Goal: Book appointment/travel/reservation

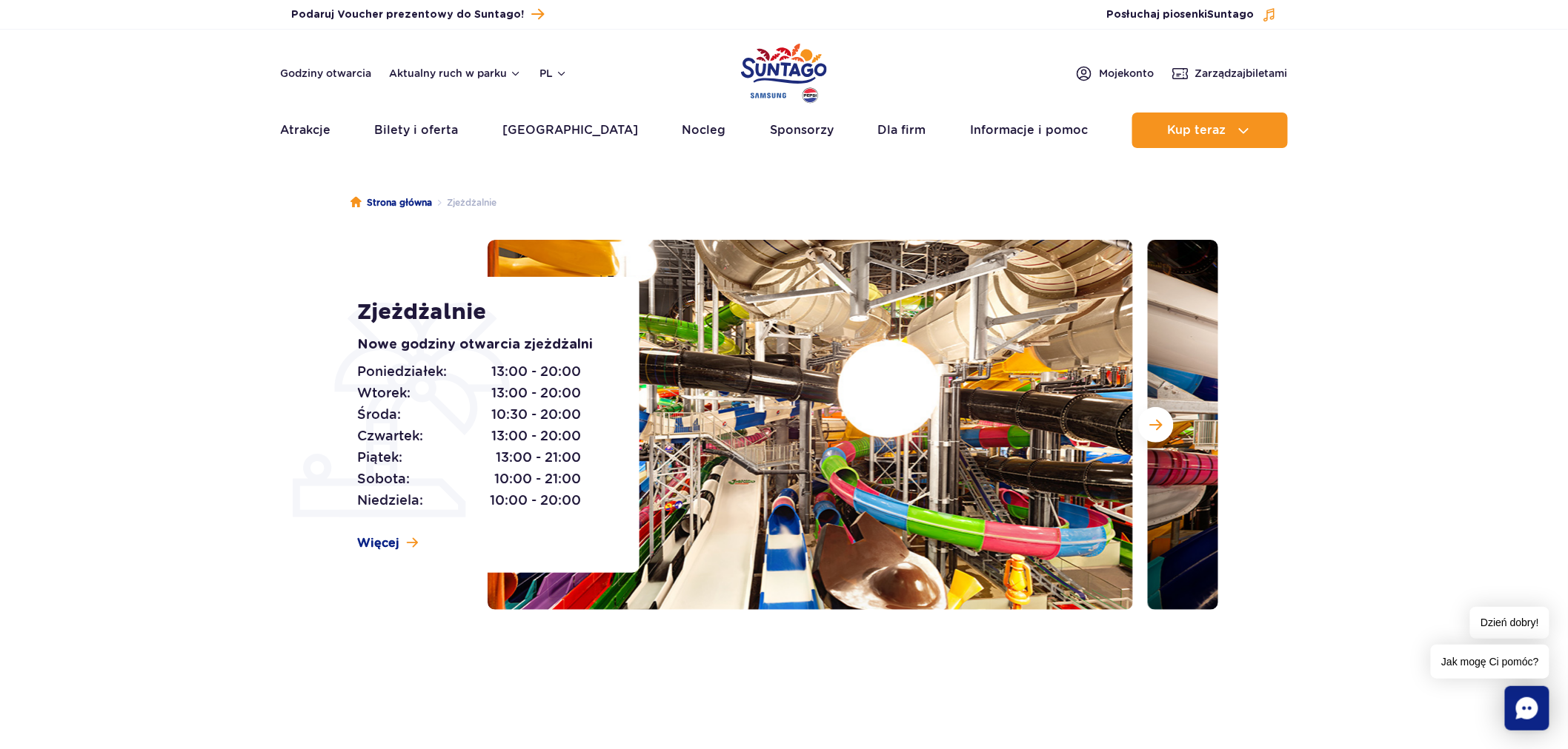
click at [1201, 58] on header "Godziny otwarcia Aktualny ruch w parku pl PL EN UA Moje konto Zarządzaj biletam…" at bounding box center [784, 93] width 1568 height 127
click at [1201, 77] on span "Zarządzaj biletami" at bounding box center [1241, 73] width 93 height 14
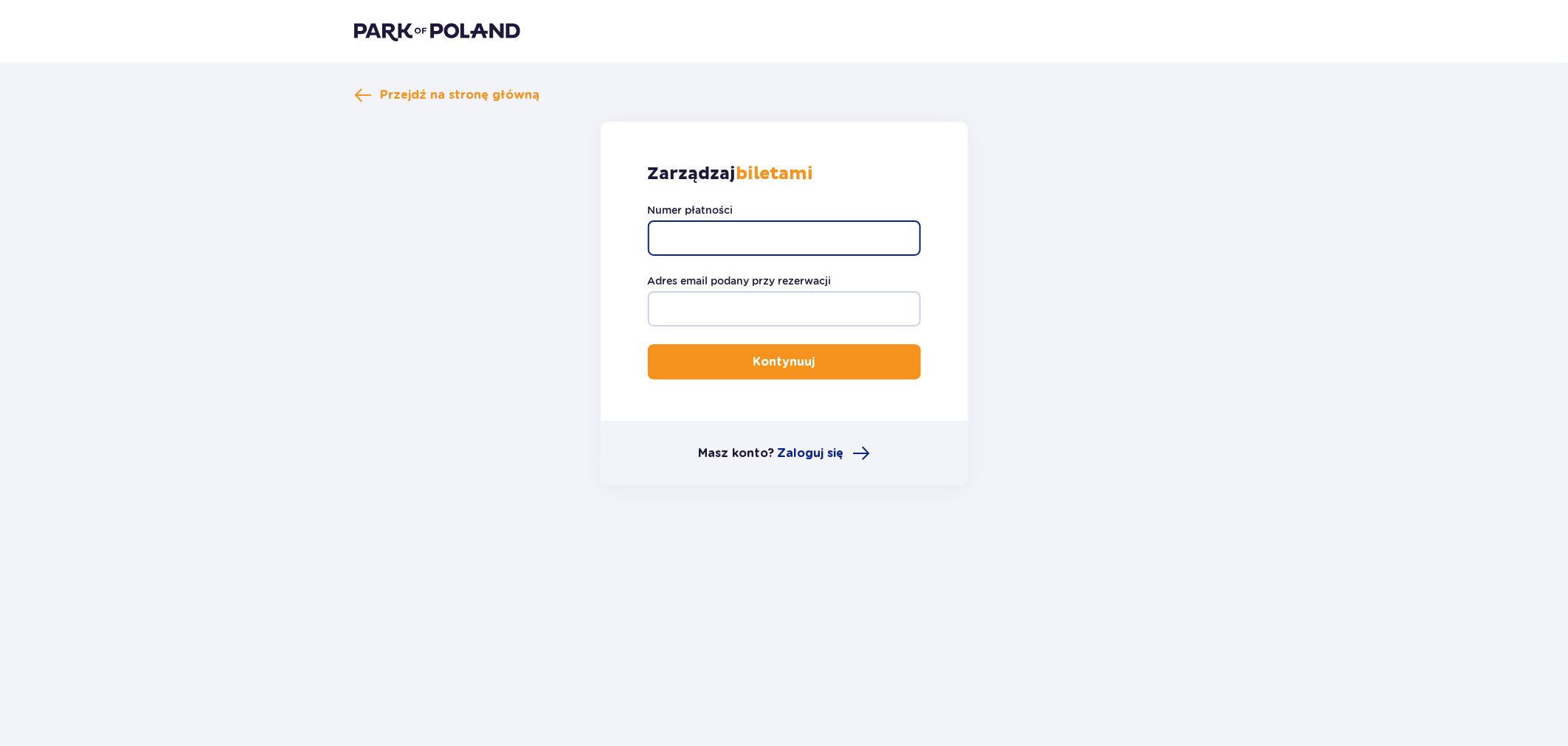
click at [780, 232] on input "Numer płatności" at bounding box center [784, 238] width 273 height 36
paste input "kasiaallegro@gmail.com"
drag, startPoint x: 843, startPoint y: 236, endPoint x: 608, endPoint y: 235, distance: 235.0
click at [608, 235] on div "Zarządzaj biletami Numer płatności kasiaallegro@gmail.com Adres email podany pr…" at bounding box center [784, 271] width 367 height 299
type input "kasiaallegro@gmail.com"
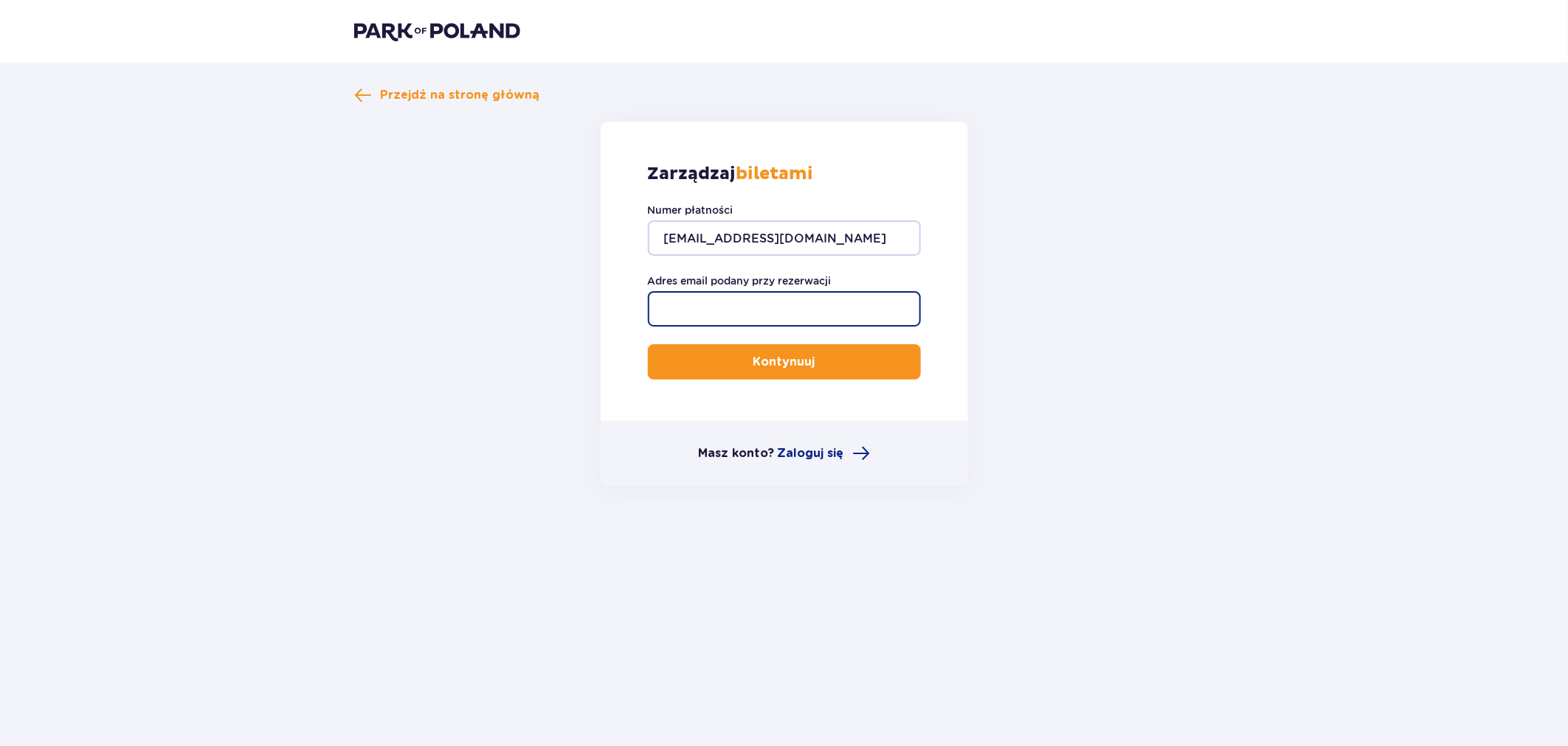
click at [749, 315] on input "Adres email podany przy rezerwacji" at bounding box center [784, 309] width 273 height 36
paste input "kasiaallegro@gmail.com"
type input "kasiaallegro@gmail.com"
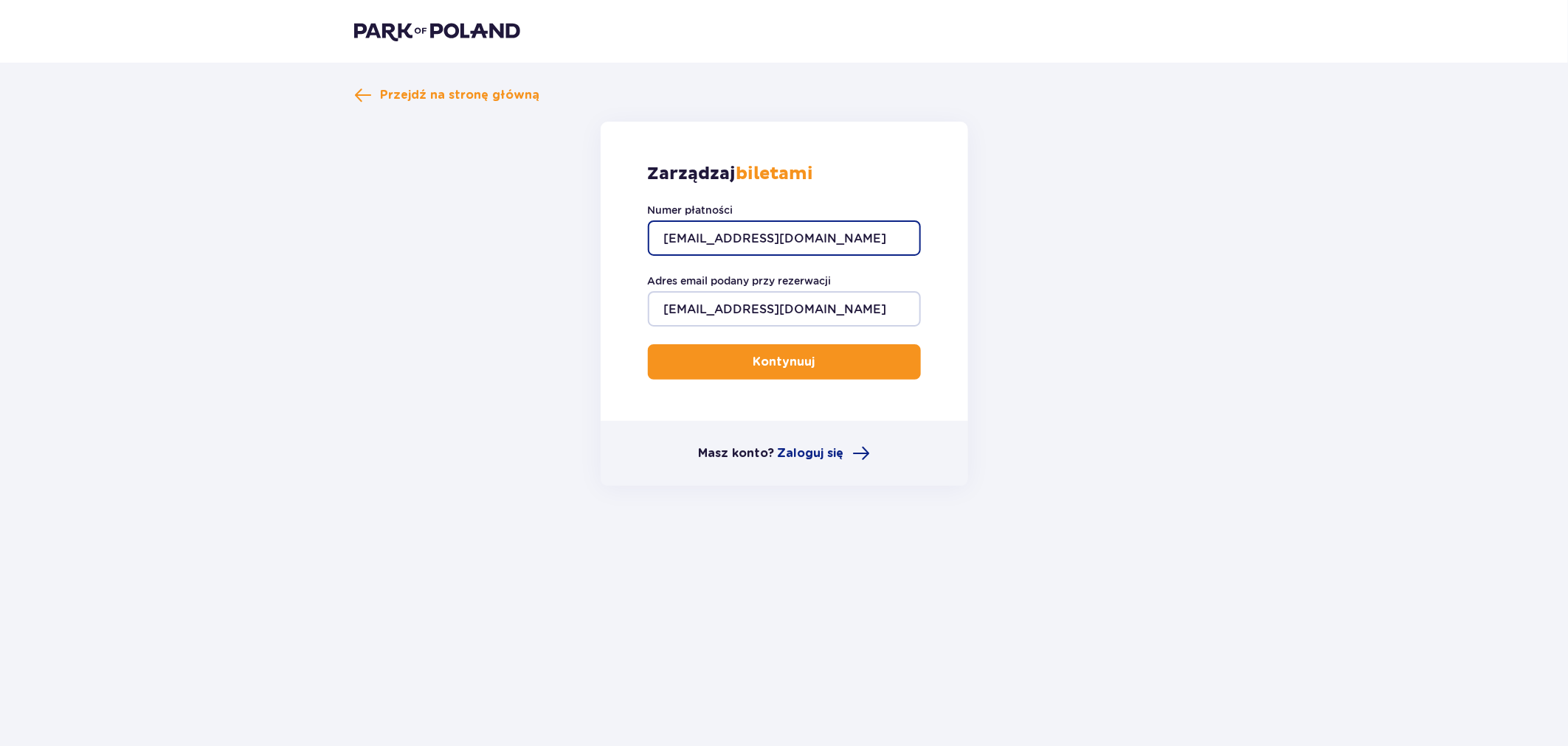
drag, startPoint x: 834, startPoint y: 236, endPoint x: 577, endPoint y: 238, distance: 257.0
click at [577, 238] on form "Zarządzaj biletami Numer płatności kasiaallegro@gmail.com Adres email podany pr…" at bounding box center [784, 304] width 860 height 364
click at [751, 229] on input "Numer płatności" at bounding box center [784, 238] width 273 height 36
paste input "TR-VRC-JE2LL4X"
type input "TR-VRC-JE2LL4X"
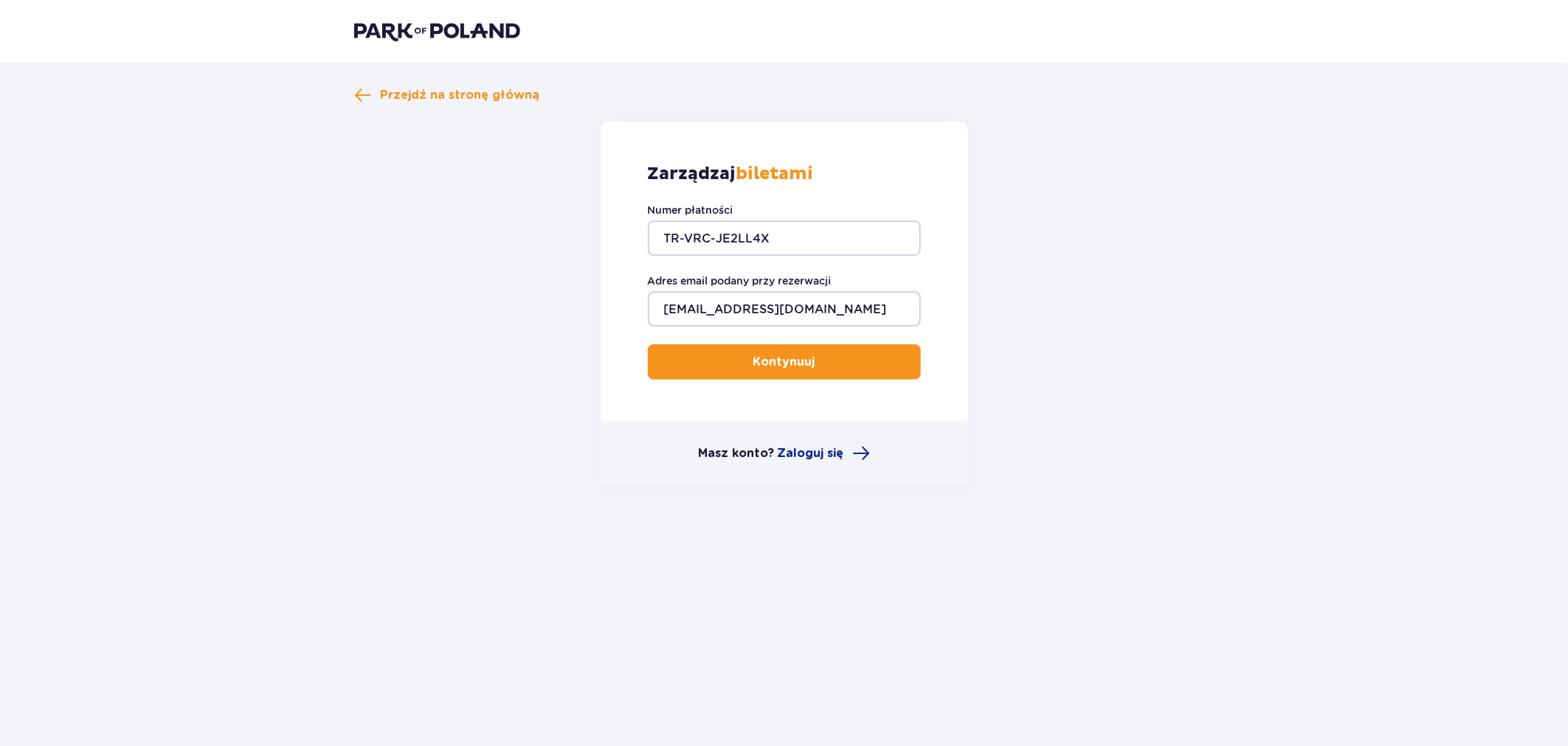
click at [689, 358] on button "Kontynuuj" at bounding box center [784, 363] width 273 height 36
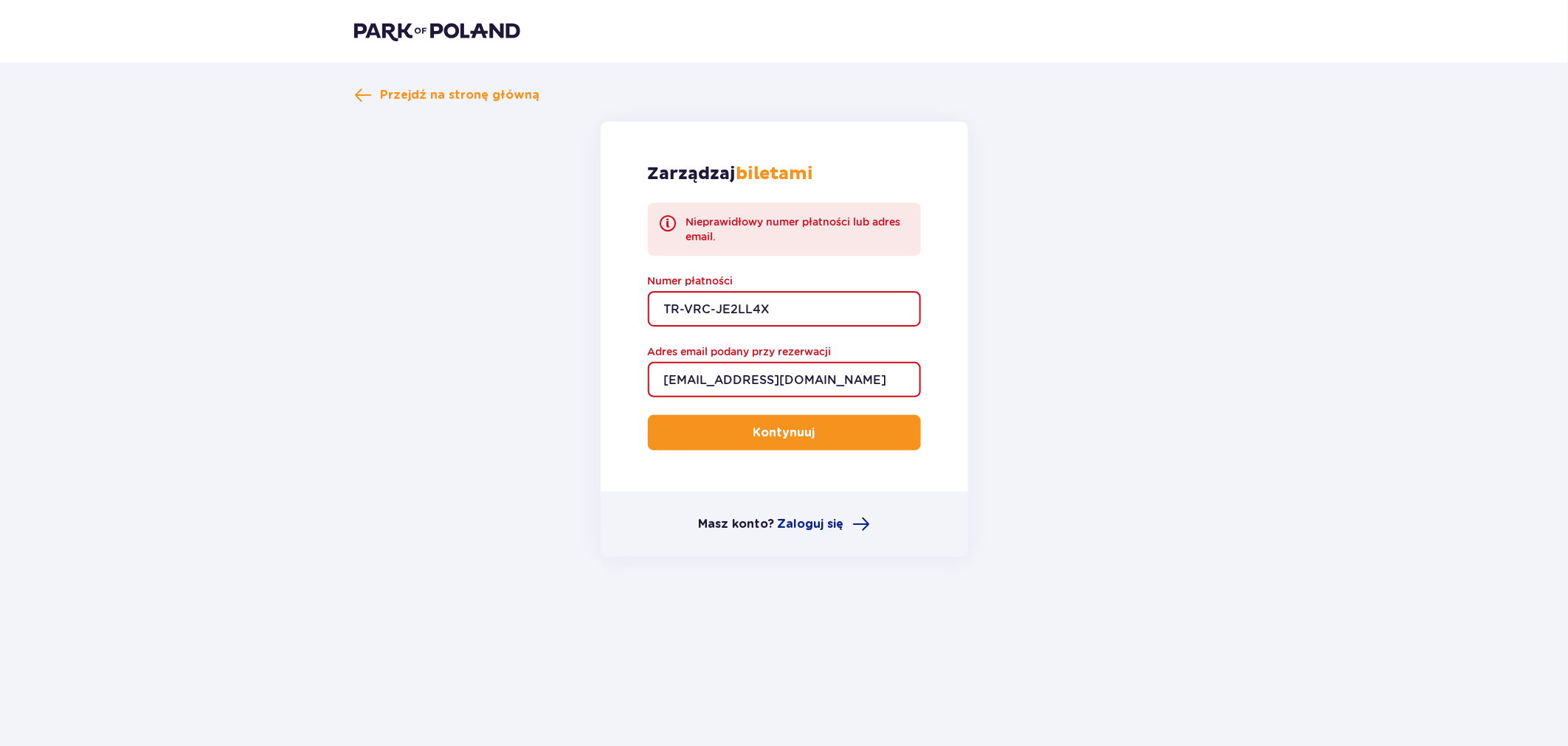
click at [790, 314] on input "TR-VRC-JE2LL4X" at bounding box center [784, 309] width 273 height 36
click at [709, 386] on input "kasiaallegro@gmail.com" at bounding box center [784, 380] width 273 height 36
type input "kasiaalegro@gmail.com"
click at [648, 416] on button "Kontynuuj" at bounding box center [784, 433] width 273 height 36
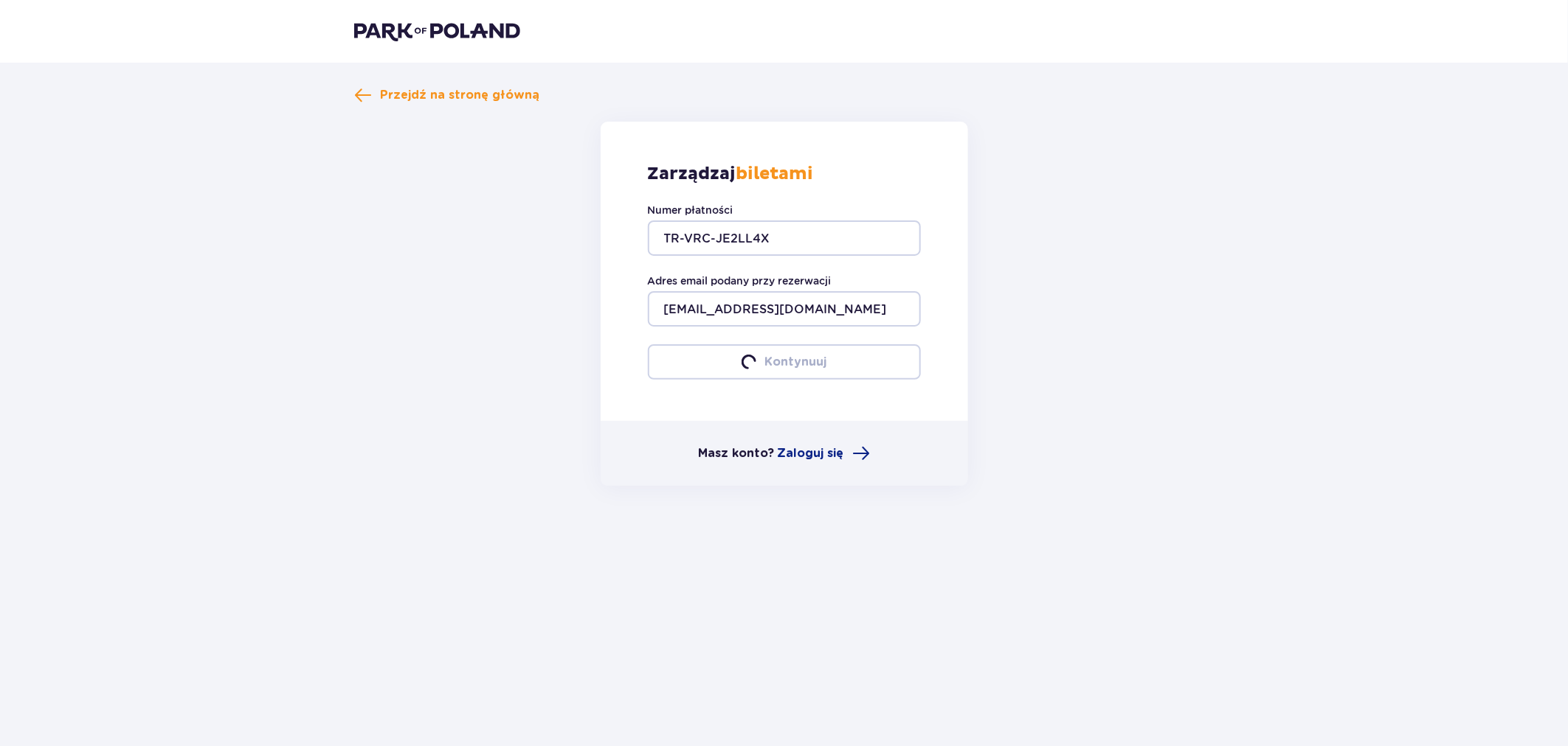
click at [1130, 383] on form "Zarządzaj biletami Numer płatności TR-VRC-JE2LL4X Adres email podany przy rezer…" at bounding box center [784, 304] width 860 height 364
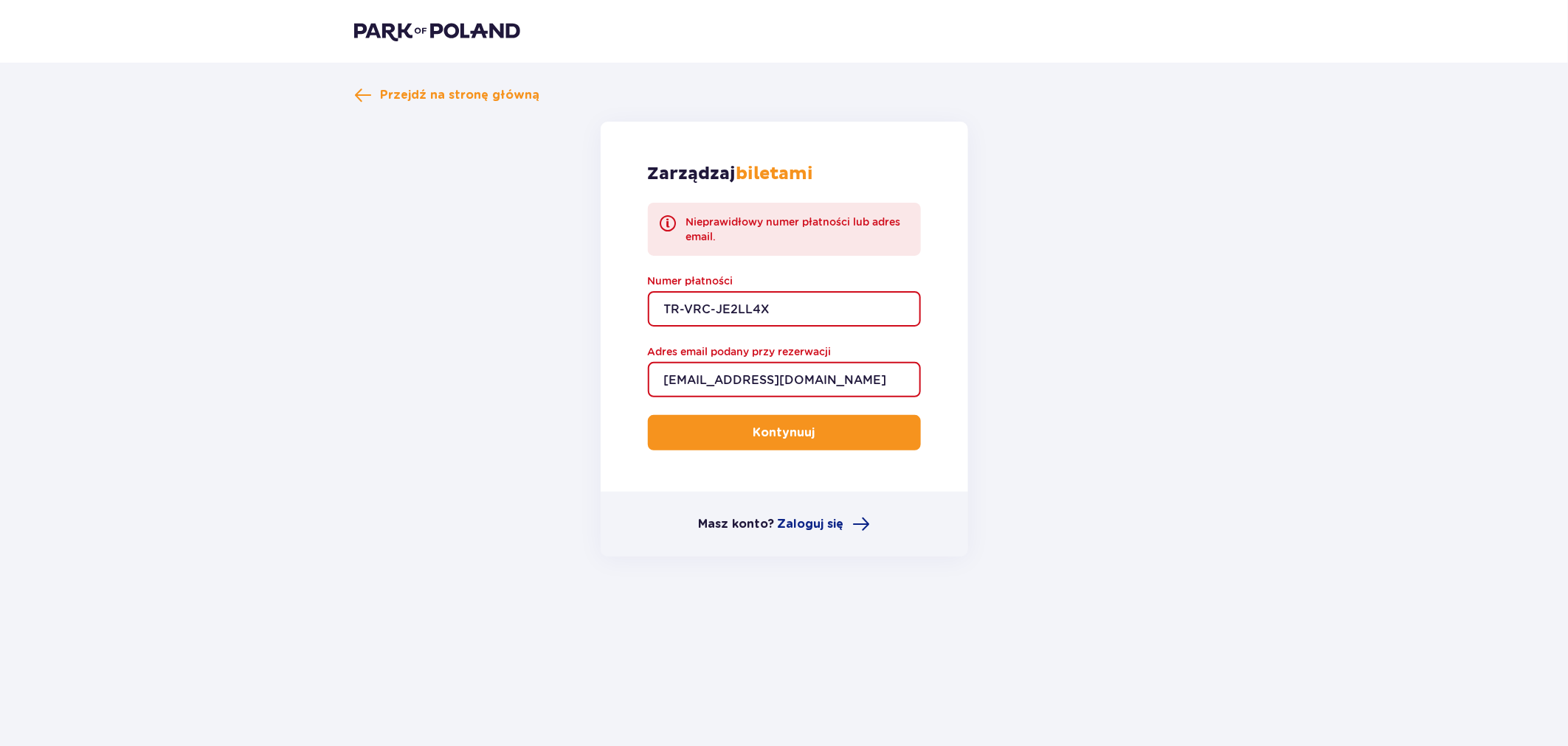
click at [828, 433] on button "Kontynuuj" at bounding box center [784, 433] width 273 height 36
drag, startPoint x: 780, startPoint y: 312, endPoint x: 636, endPoint y: 313, distance: 144.0
click at [636, 313] on div "Zarządzaj biletami Nieprawidłowy numer płatności lub adres email. Numer płatnoś…" at bounding box center [784, 306] width 367 height 370
click at [668, 313] on input "TR-VRC-JE2LL4X" at bounding box center [784, 309] width 273 height 36
click at [667, 313] on input "TR-VRC-JE2LL4X" at bounding box center [784, 309] width 273 height 36
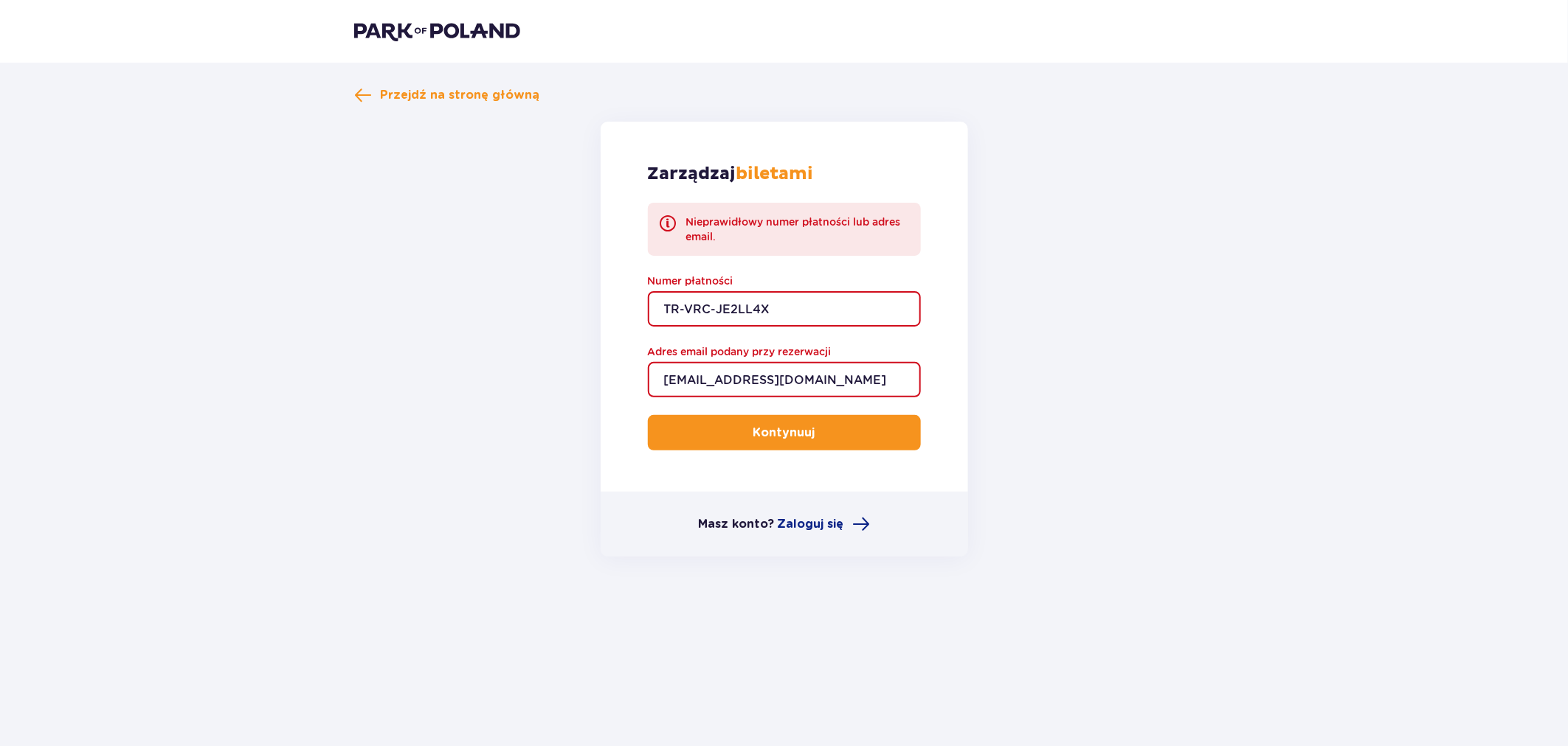
click at [789, 310] on input "TR-VRC-JE2LL4X" at bounding box center [784, 309] width 273 height 36
type input "TR-VRC-JE2LL4X"
click at [1085, 406] on form "Zarządzaj biletami Nieprawidłowy numer płatności lub adres email. Numer płatnoś…" at bounding box center [784, 339] width 860 height 435
click at [475, 37] on img at bounding box center [436, 30] width 166 height 21
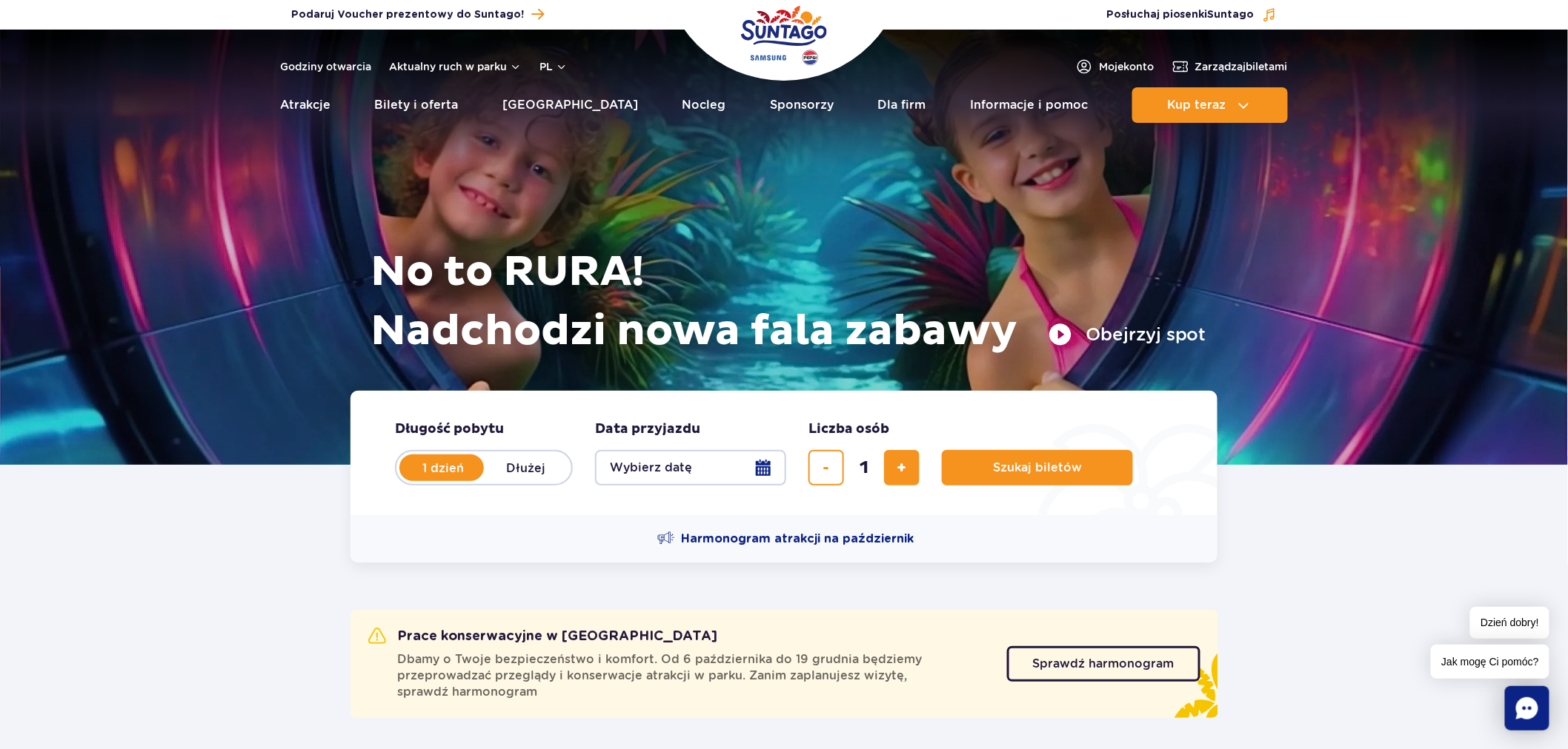
click at [482, 539] on div "Harmonogram atrakcji na październik" at bounding box center [784, 539] width 867 height 48
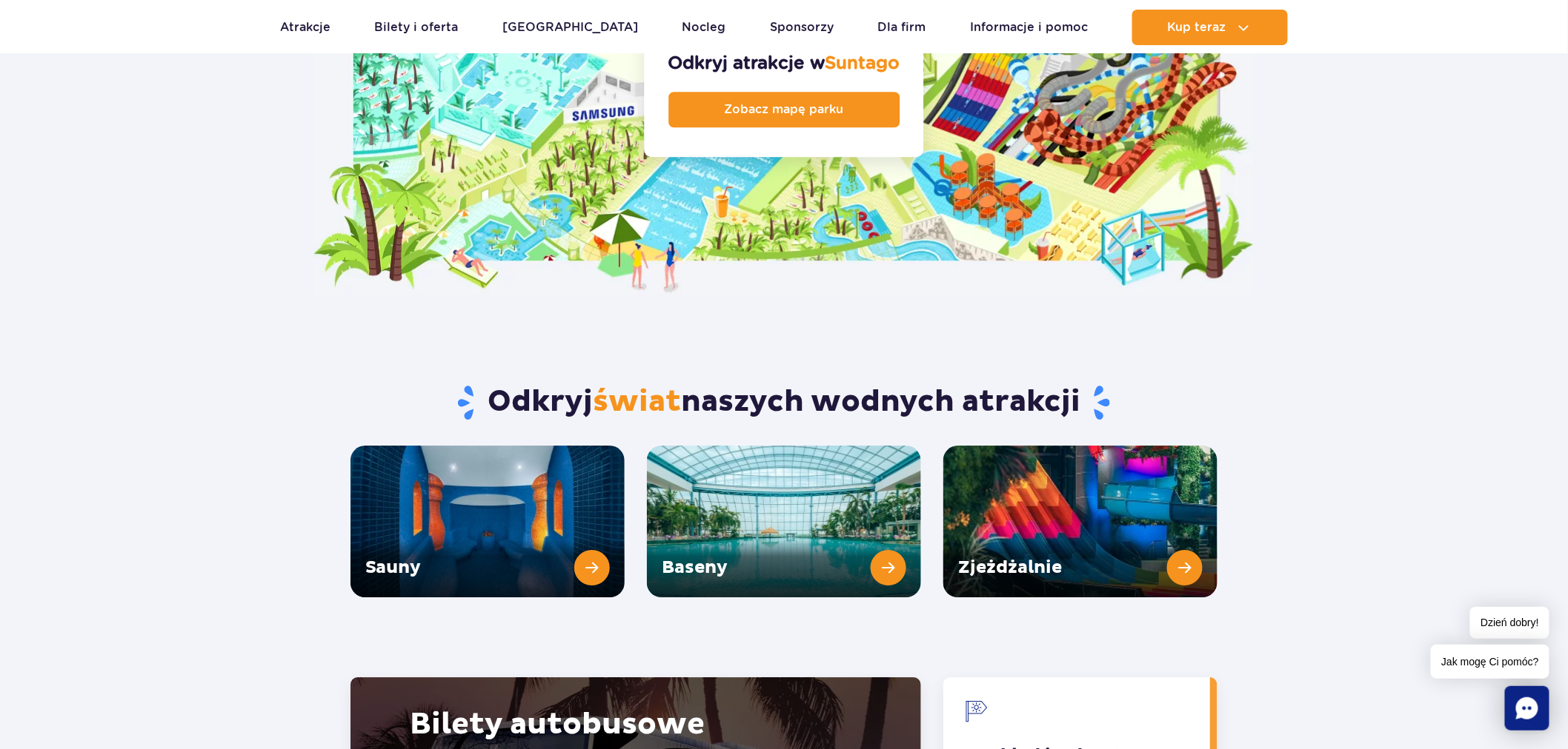
scroll to position [1727, 0]
drag, startPoint x: 487, startPoint y: 355, endPoint x: 1099, endPoint y: 350, distance: 612.0
click at [1099, 384] on h2 "Odkryj świat naszych wodnych atrakcji" at bounding box center [784, 403] width 867 height 39
click at [1091, 384] on h2 "Odkryj świat naszych wodnych atrakcji" at bounding box center [784, 403] width 867 height 39
click at [1090, 384] on h2 "Odkryj świat naszych wodnych atrakcji" at bounding box center [784, 403] width 867 height 39
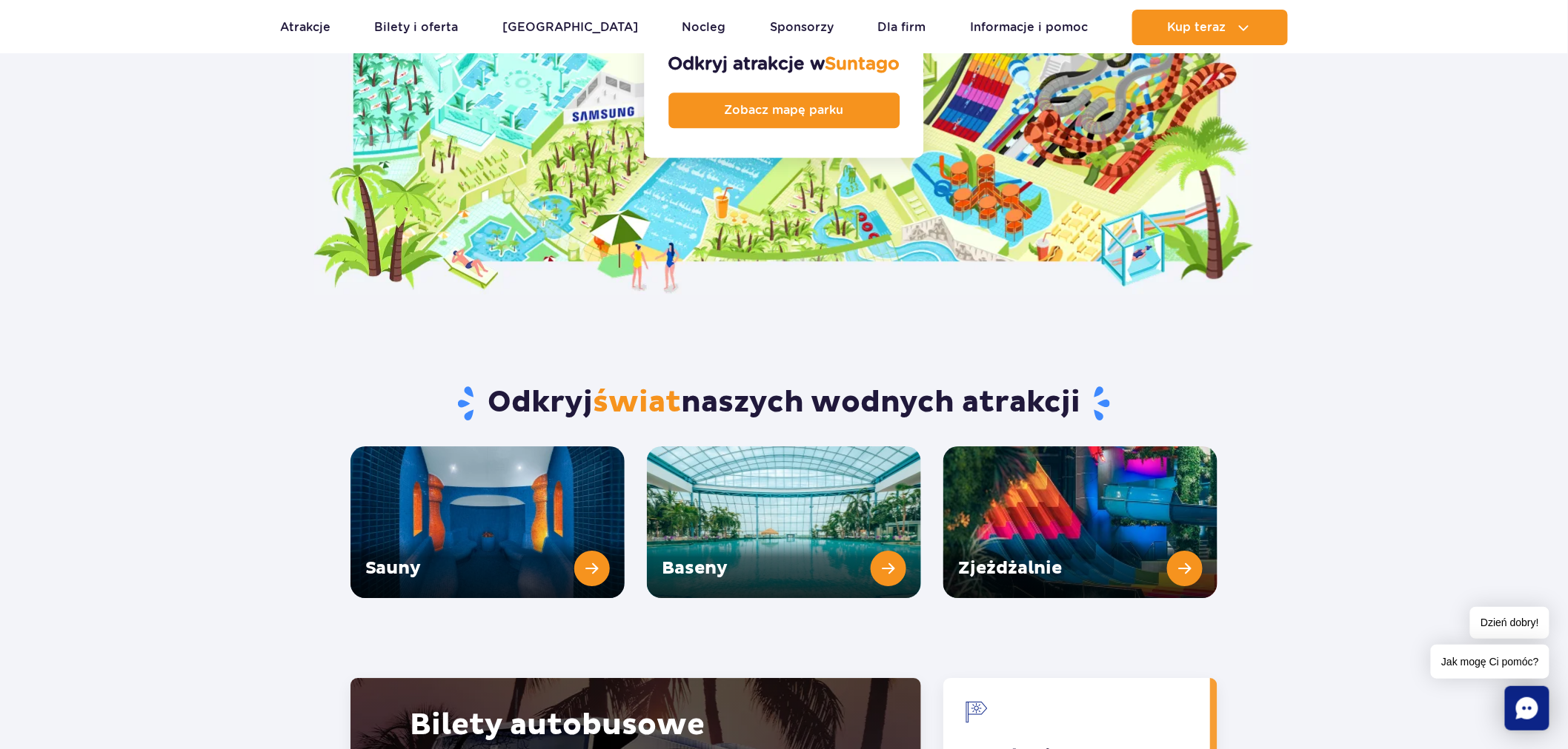
click at [1080, 384] on h2 "Odkryj świat naszych wodnych atrakcji" at bounding box center [784, 403] width 867 height 39
drag, startPoint x: 1080, startPoint y: 368, endPoint x: 530, endPoint y: 348, distance: 550.4
click at [530, 384] on h2 "Odkryj świat naszych wodnych atrakcji" at bounding box center [784, 403] width 867 height 39
drag, startPoint x: 531, startPoint y: 348, endPoint x: 573, endPoint y: 343, distance: 42.3
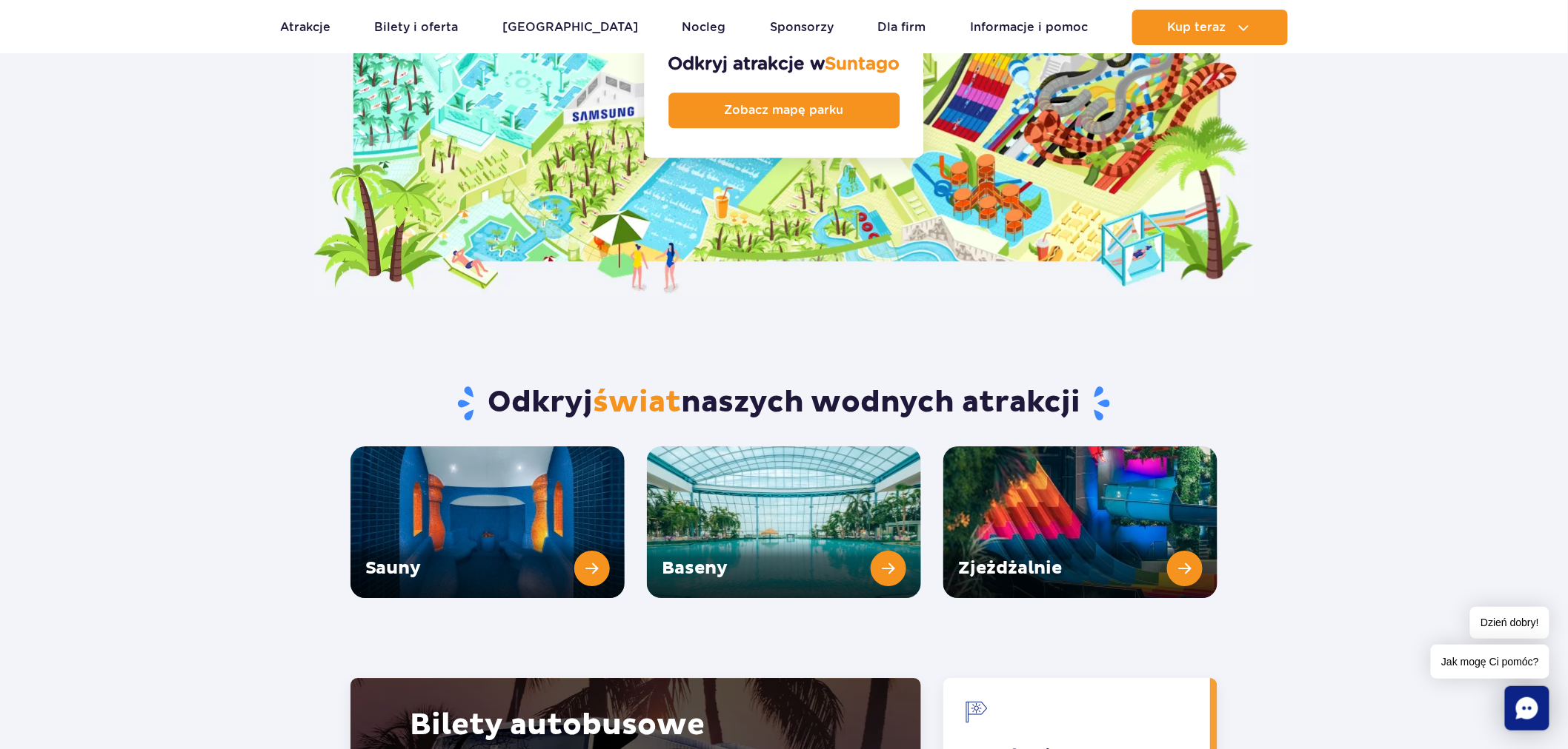
click at [573, 343] on div "Odkryj świat naszych wodnych atrakcji" at bounding box center [784, 371] width 890 height 151
click at [539, 384] on h2 "Odkryj świat naszych wodnych atrakcji" at bounding box center [784, 403] width 867 height 39
drag, startPoint x: 539, startPoint y: 359, endPoint x: 1050, endPoint y: 367, distance: 511.1
click at [1050, 384] on h2 "Odkryj świat naszych wodnych atrakcji" at bounding box center [784, 403] width 867 height 39
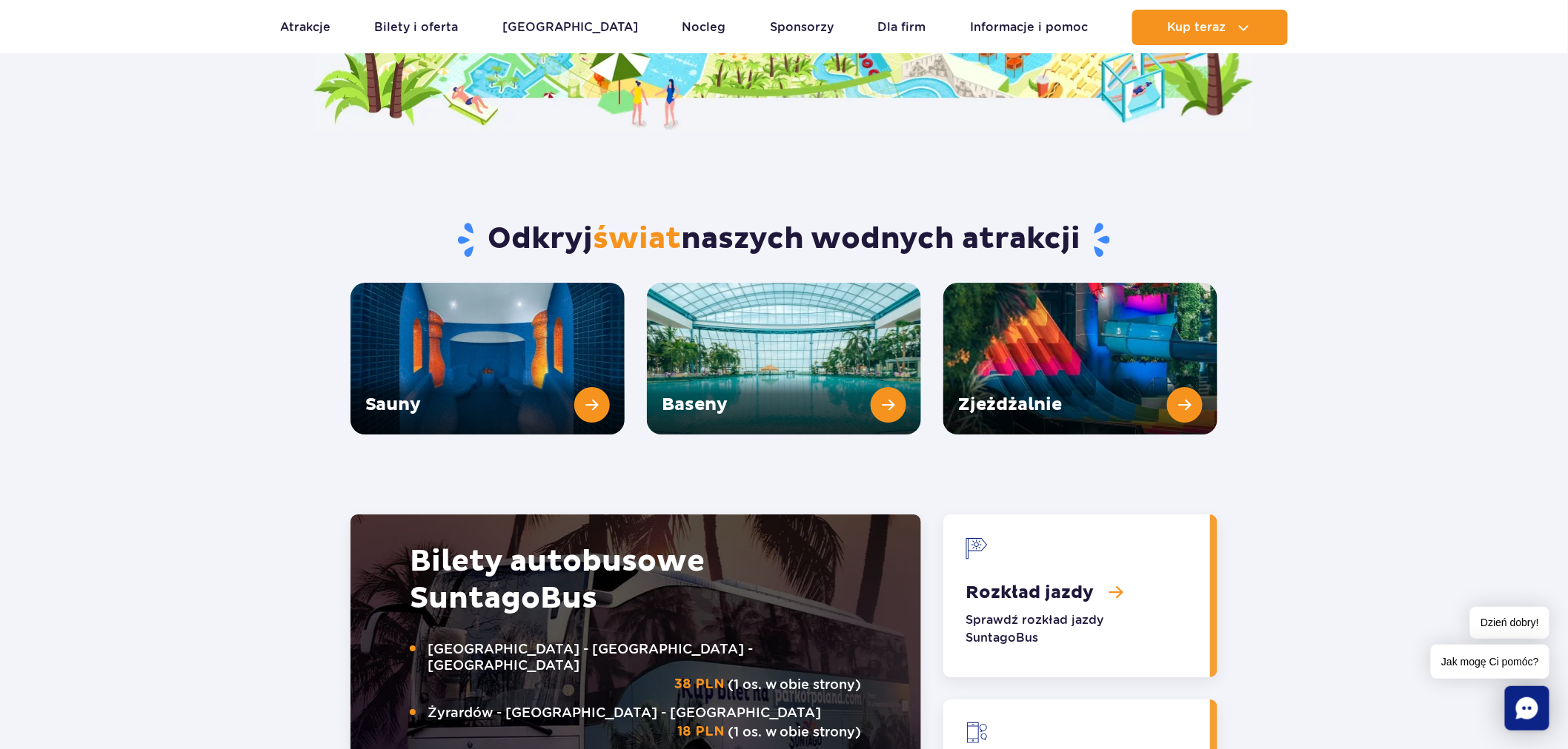
scroll to position [1810, 0]
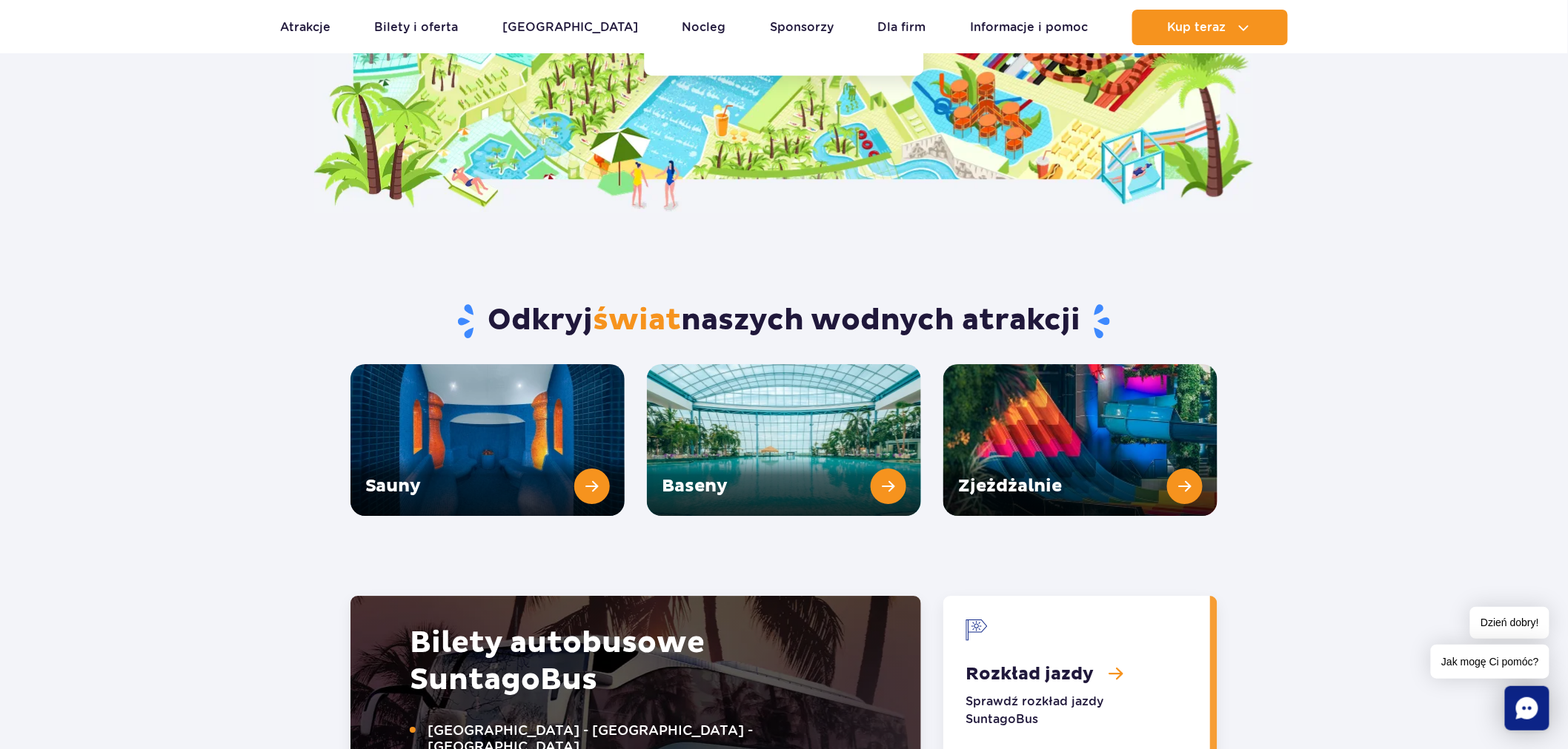
click at [291, 213] on section "Odkryj świat naszych wodnych atrakcji Sauny Baseny Zjeżdżalnie" at bounding box center [784, 364] width 1568 height 303
click at [513, 302] on h2 "Odkryj świat naszych wodnych atrakcji" at bounding box center [784, 321] width 867 height 39
drag, startPoint x: 513, startPoint y: 276, endPoint x: 1017, endPoint y: 271, distance: 504.0
click at [1017, 302] on h2 "Odkryj świat naszych wodnych atrakcji" at bounding box center [784, 321] width 867 height 39
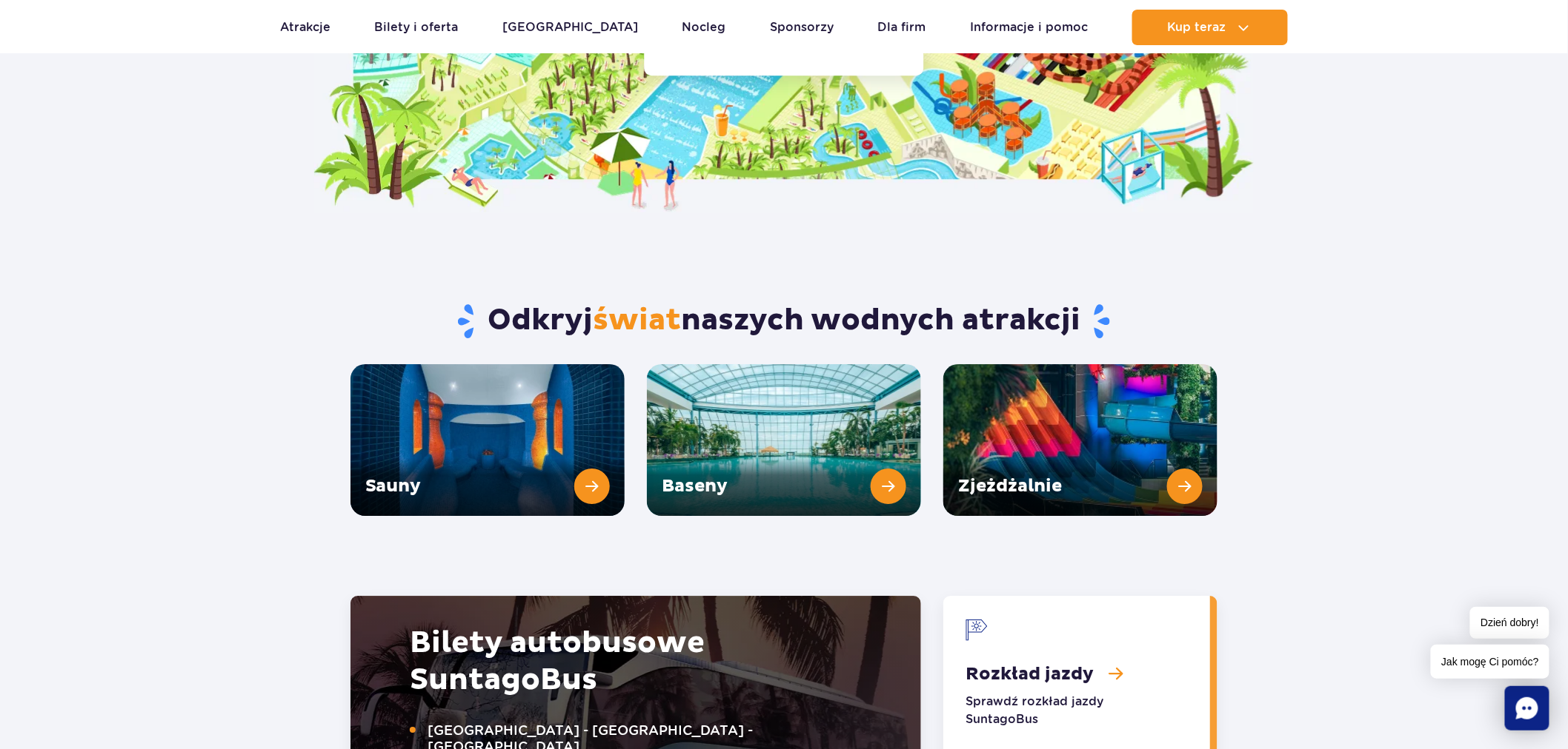
drag, startPoint x: 1017, startPoint y: 271, endPoint x: 569, endPoint y: 280, distance: 448.1
click at [569, 302] on h2 "Odkryj świat naszych wodnych atrakcji" at bounding box center [784, 321] width 867 height 39
drag, startPoint x: 569, startPoint y: 280, endPoint x: 968, endPoint y: 276, distance: 399.0
click at [968, 302] on h2 "Odkryj świat naszych wodnych atrakcji" at bounding box center [784, 321] width 867 height 39
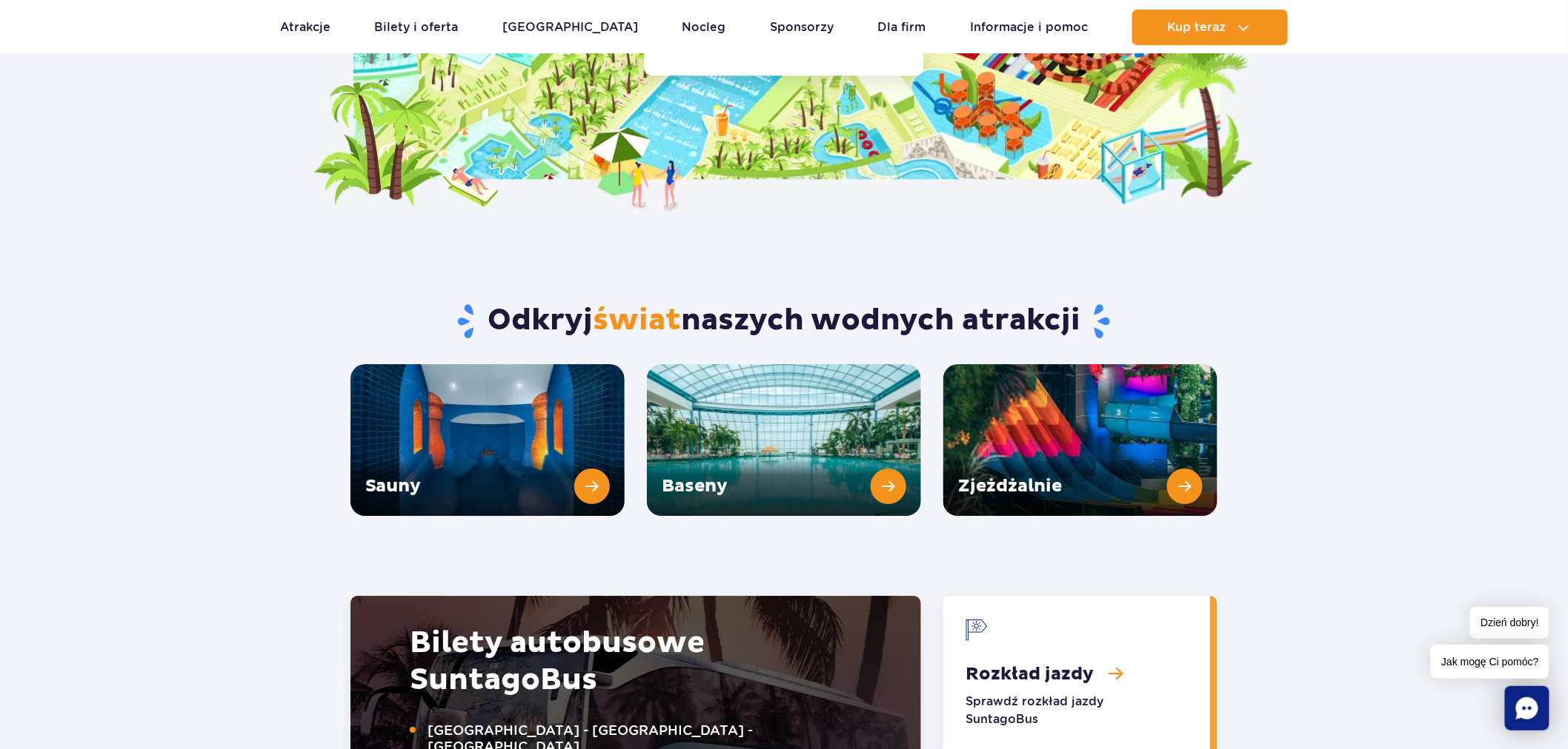
click at [968, 302] on h2 "Odkryj świat naszych wodnych atrakcji" at bounding box center [784, 321] width 867 height 39
drag, startPoint x: 968, startPoint y: 276, endPoint x: 487, endPoint y: 279, distance: 481.0
click at [487, 302] on h2 "Odkryj świat naszych wodnych atrakcji" at bounding box center [784, 321] width 867 height 39
click at [573, 302] on h2 "Odkryj świat naszych wodnych atrakcji" at bounding box center [784, 321] width 867 height 39
drag, startPoint x: 573, startPoint y: 278, endPoint x: 1005, endPoint y: 274, distance: 432.0
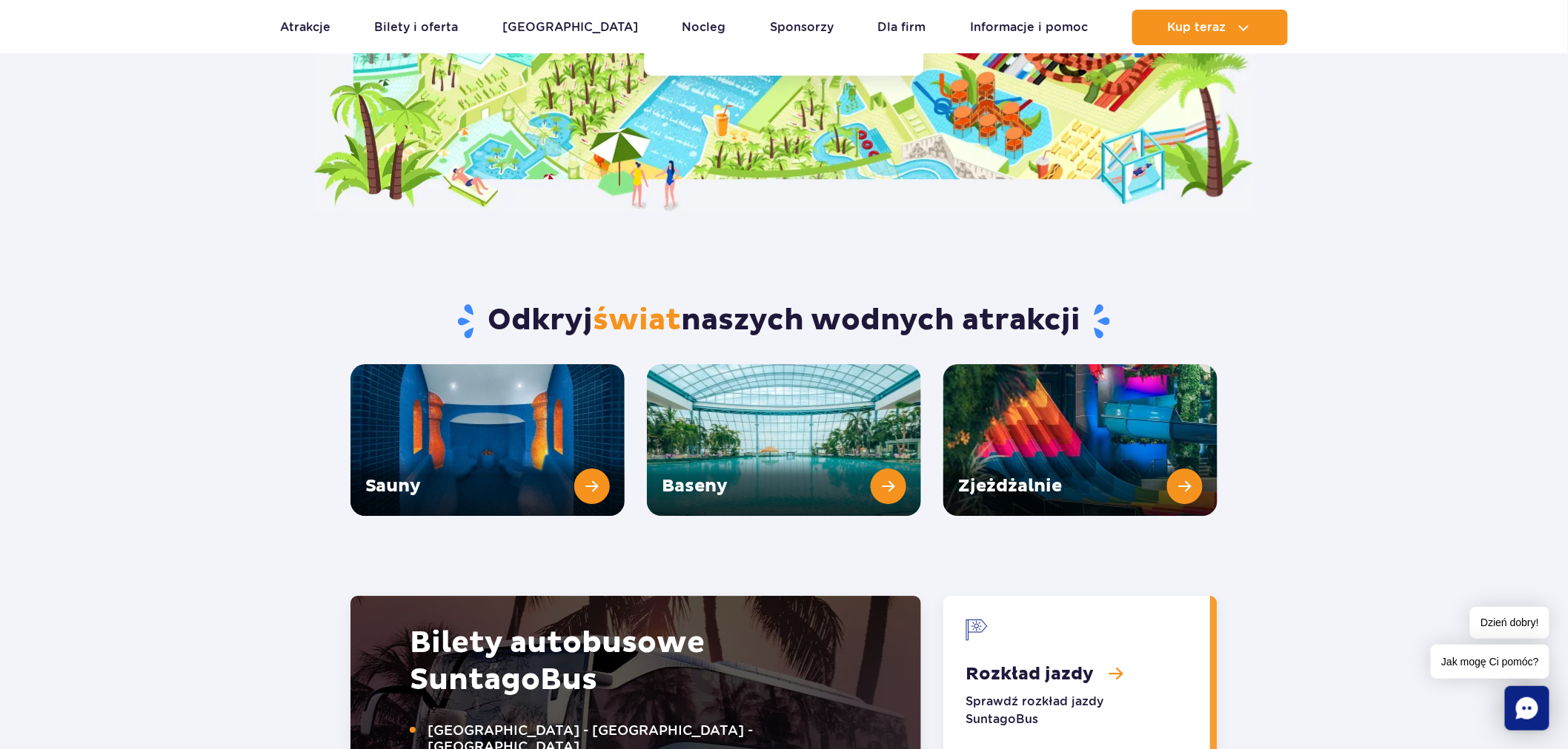
click at [1005, 302] on h2 "Odkryj świat naszych wodnych atrakcji" at bounding box center [784, 321] width 867 height 39
click at [1003, 302] on h2 "Odkryj świat naszych wodnych atrakcji" at bounding box center [784, 321] width 867 height 39
drag, startPoint x: 1003, startPoint y: 272, endPoint x: 519, endPoint y: 257, distance: 484.2
click at [519, 257] on div "Odkryj świat naszych wodnych atrakcji" at bounding box center [784, 289] width 890 height 151
click at [560, 257] on div "Odkryj świat naszych wodnych atrakcji" at bounding box center [784, 289] width 890 height 151
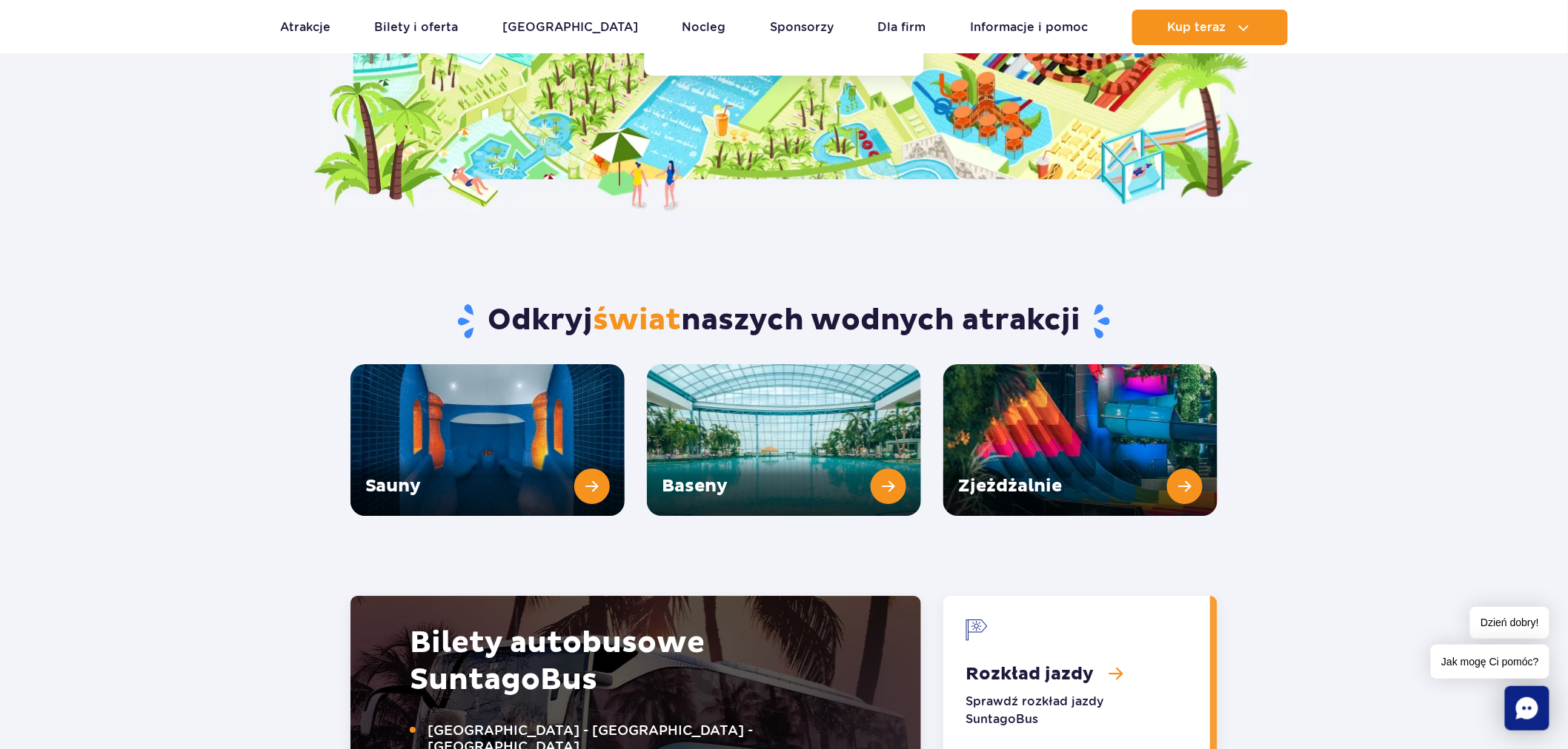
click at [556, 302] on h2 "Odkryj świat naszych wodnych atrakcji" at bounding box center [784, 321] width 867 height 39
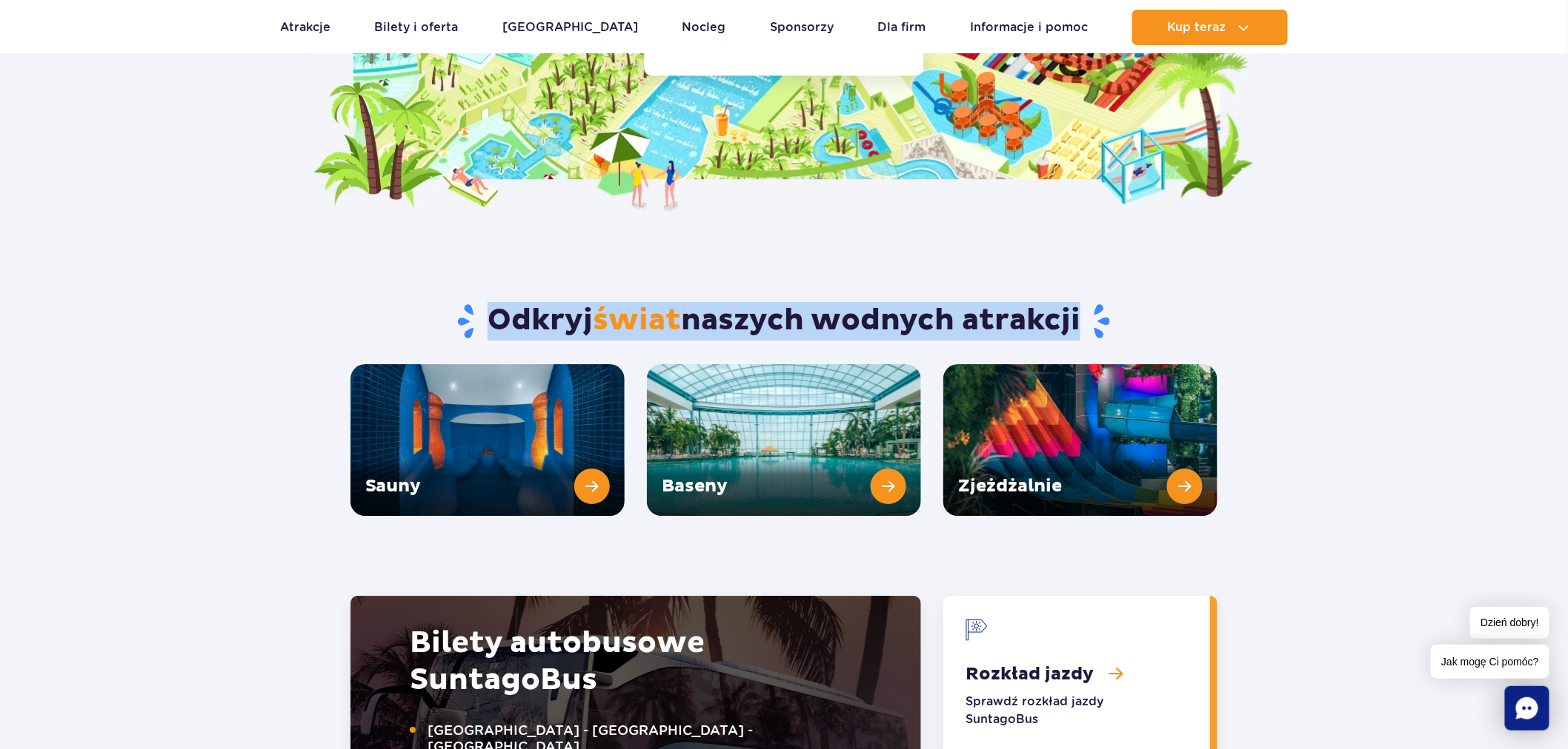
drag, startPoint x: 556, startPoint y: 289, endPoint x: 1005, endPoint y: 304, distance: 449.3
click at [1005, 304] on div "Odkryj świat naszych wodnych atrakcji" at bounding box center [784, 289] width 890 height 151
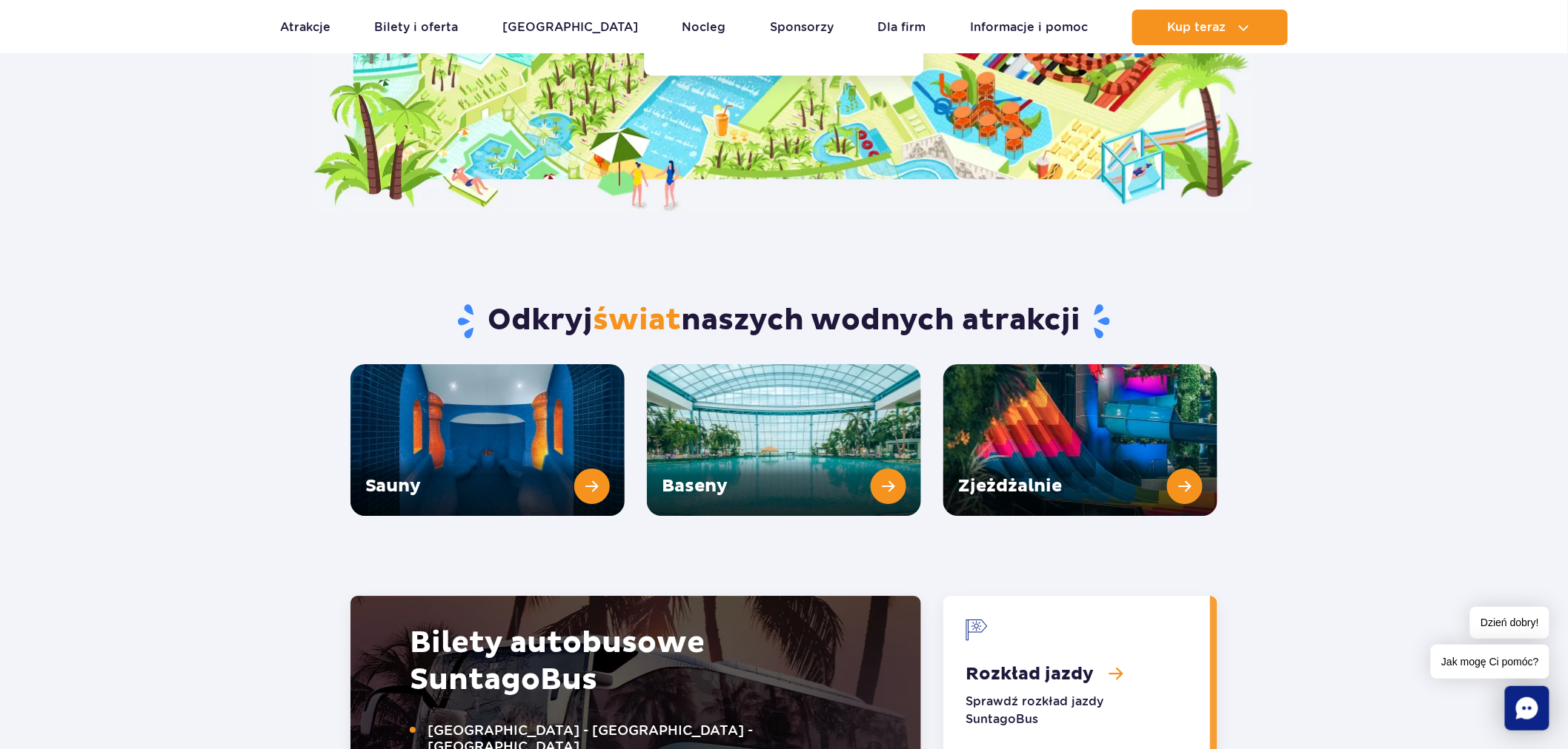
click at [1005, 302] on h2 "Odkryj świat naszych wodnych atrakcji" at bounding box center [784, 321] width 867 height 39
drag, startPoint x: 1005, startPoint y: 284, endPoint x: 543, endPoint y: 279, distance: 462.0
click at [543, 302] on h2 "Odkryj świat naszych wodnych atrakcji" at bounding box center [784, 321] width 867 height 39
drag, startPoint x: 543, startPoint y: 279, endPoint x: 1016, endPoint y: 277, distance: 473.0
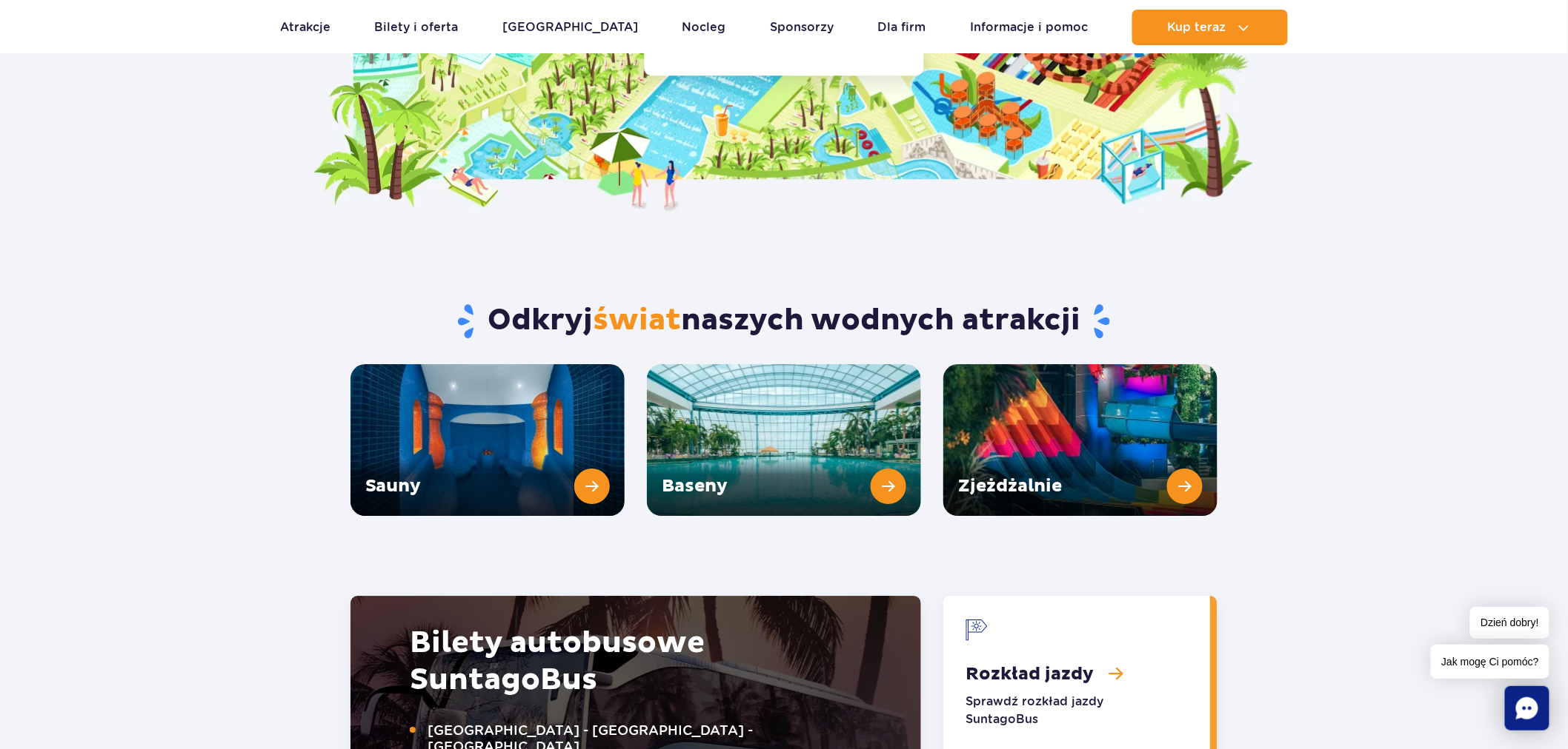
click at [1016, 302] on h2 "Odkryj świat naszych wodnych atrakcji" at bounding box center [784, 321] width 867 height 39
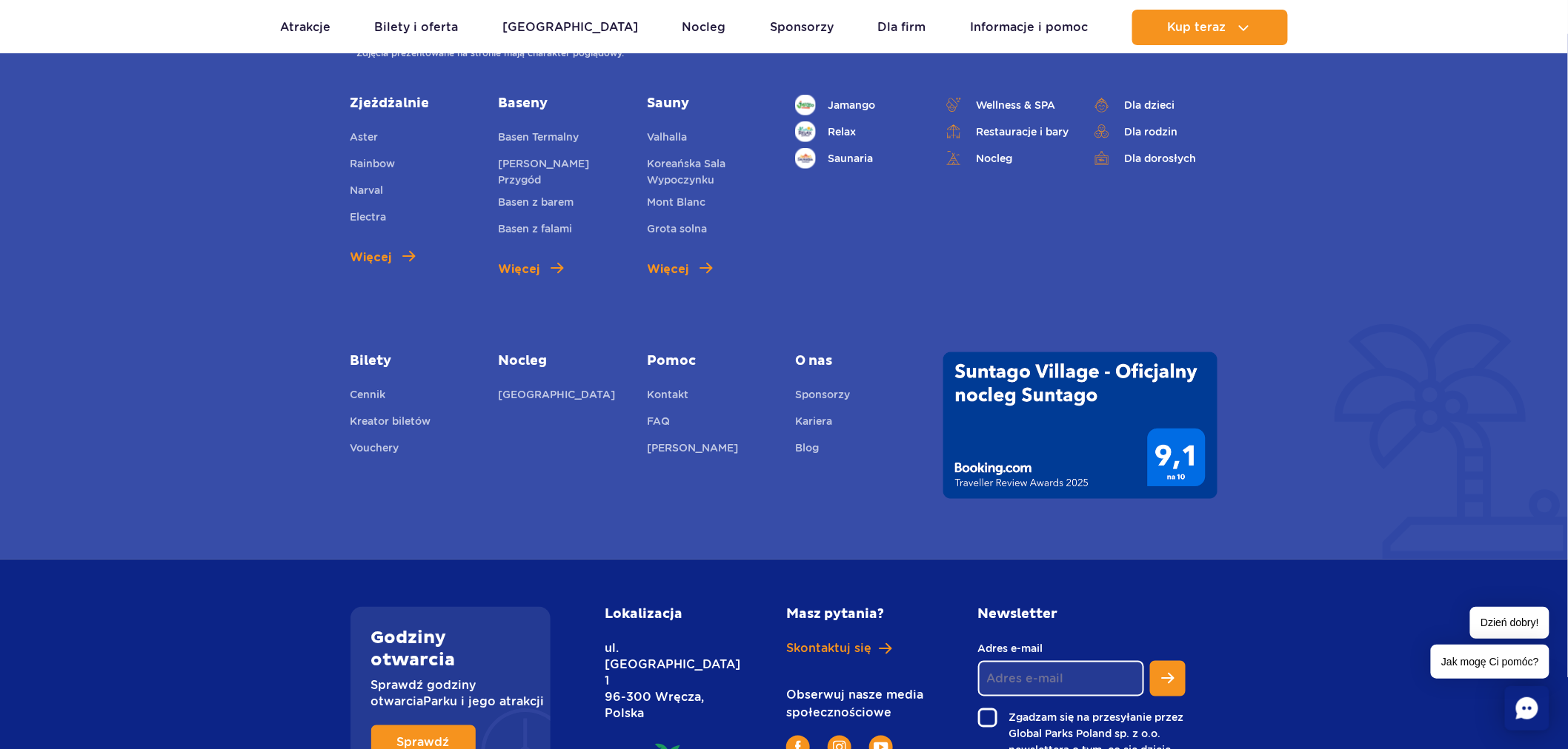
scroll to position [5458, 0]
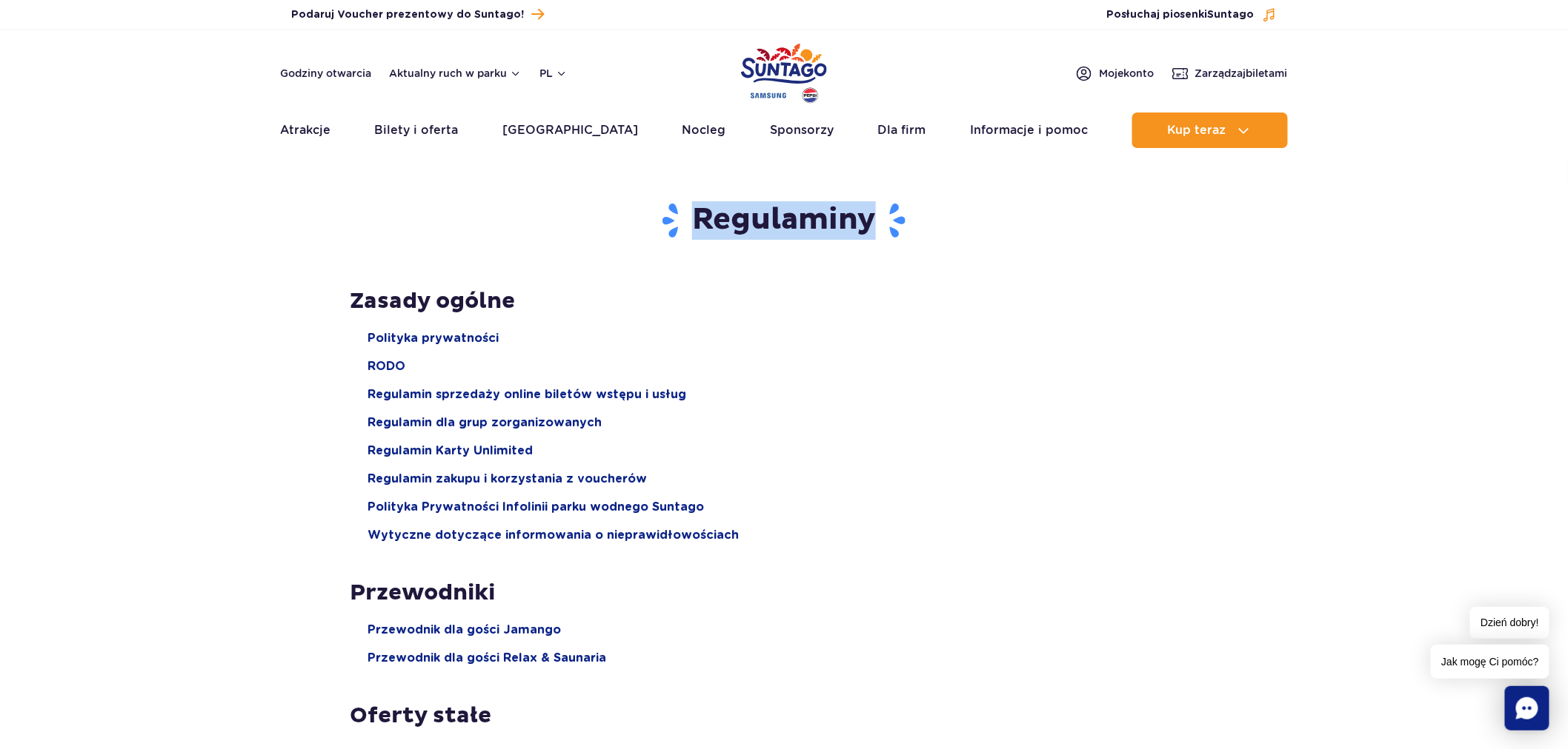
drag, startPoint x: 698, startPoint y: 219, endPoint x: 883, endPoint y: 226, distance: 185.1
click at [883, 226] on h1 "Regulaminy" at bounding box center [784, 220] width 867 height 39
click at [875, 311] on h2 "Zasady ogólne" at bounding box center [784, 301] width 867 height 28
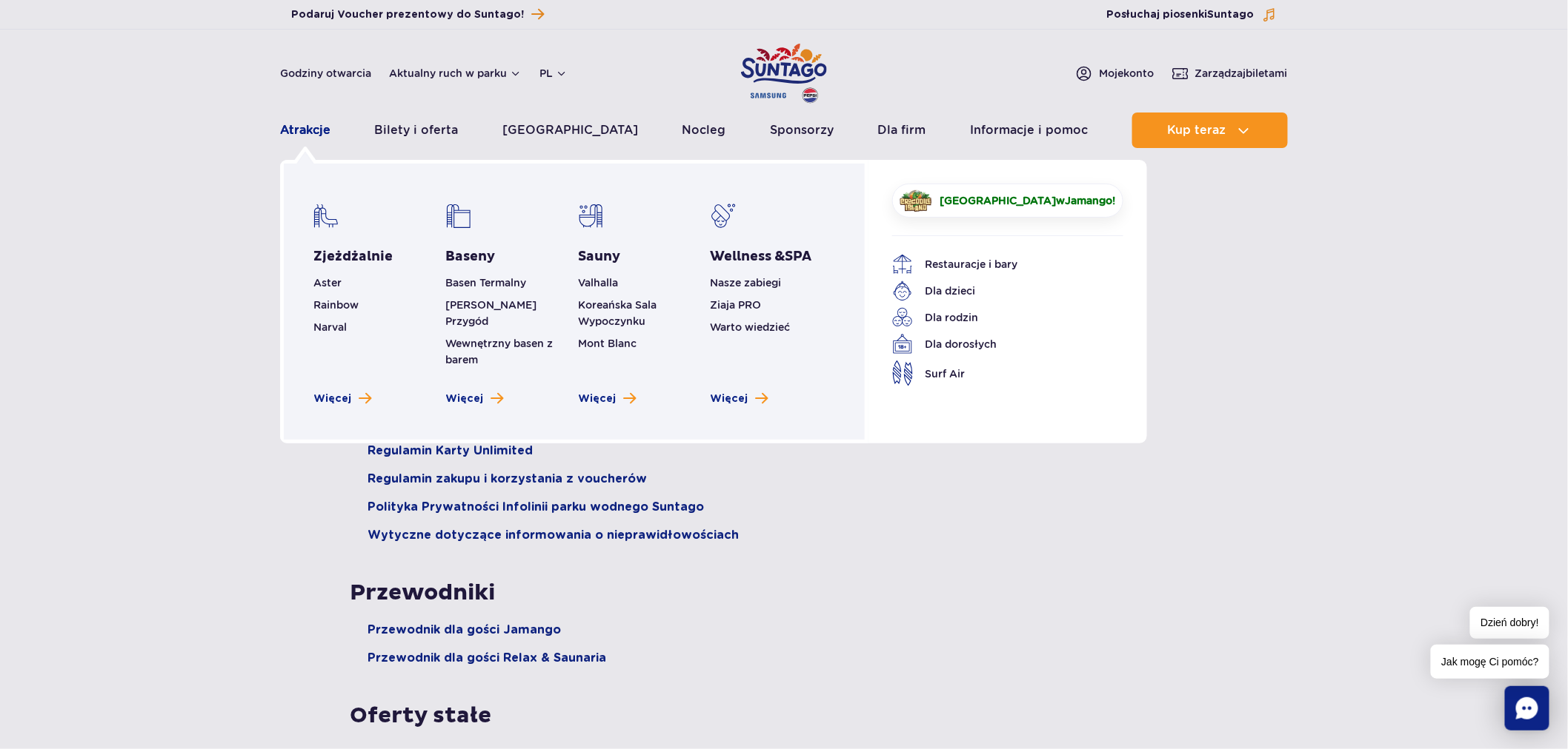
click at [300, 129] on link "Atrakcje" at bounding box center [305, 130] width 50 height 36
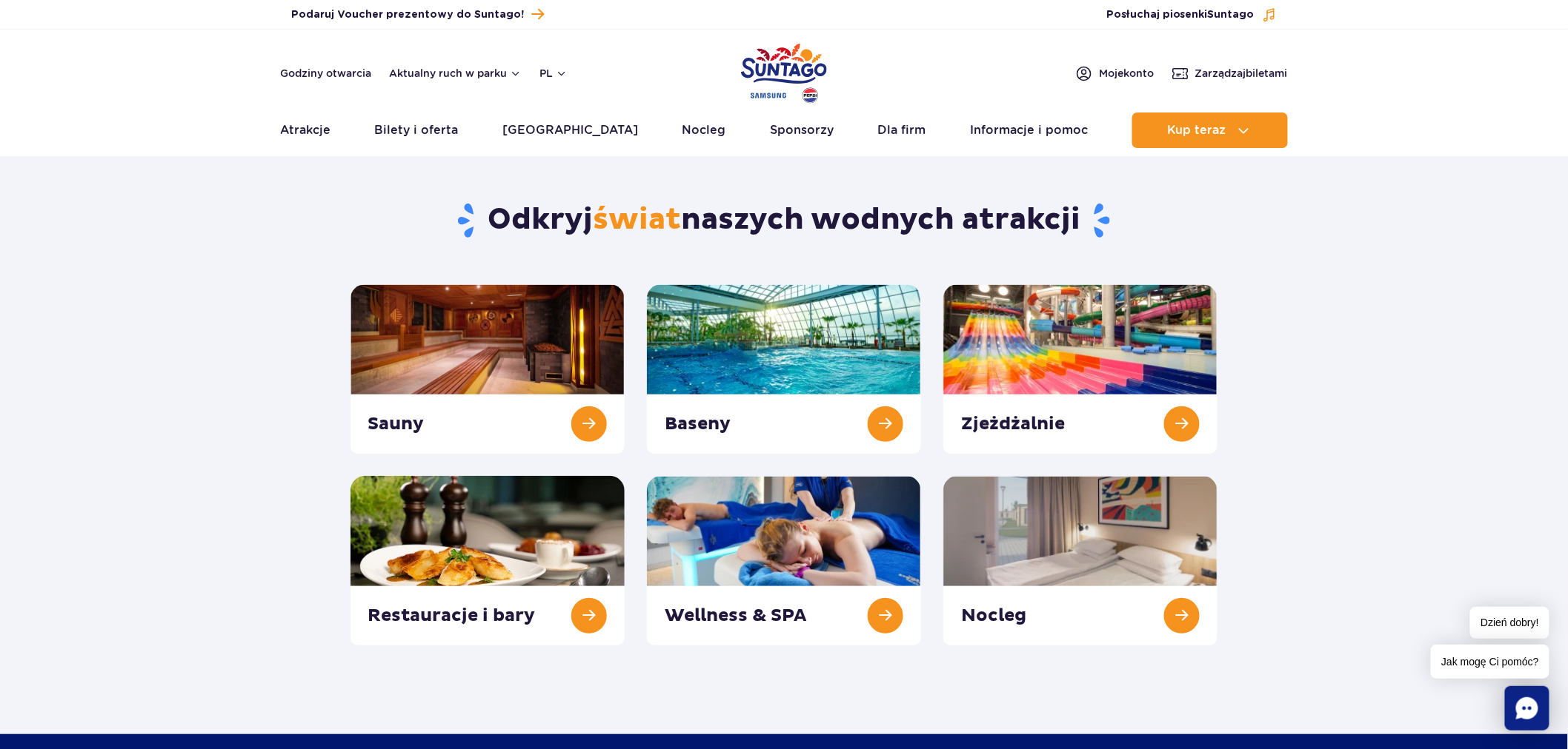
drag, startPoint x: 1098, startPoint y: 217, endPoint x: 495, endPoint y: 223, distance: 603.0
click at [495, 223] on h1 "Odkryj świat naszych wodnych atrakcji" at bounding box center [784, 220] width 867 height 39
click at [817, 220] on h1 "Odkryj świat naszych wodnych atrakcji" at bounding box center [784, 220] width 867 height 39
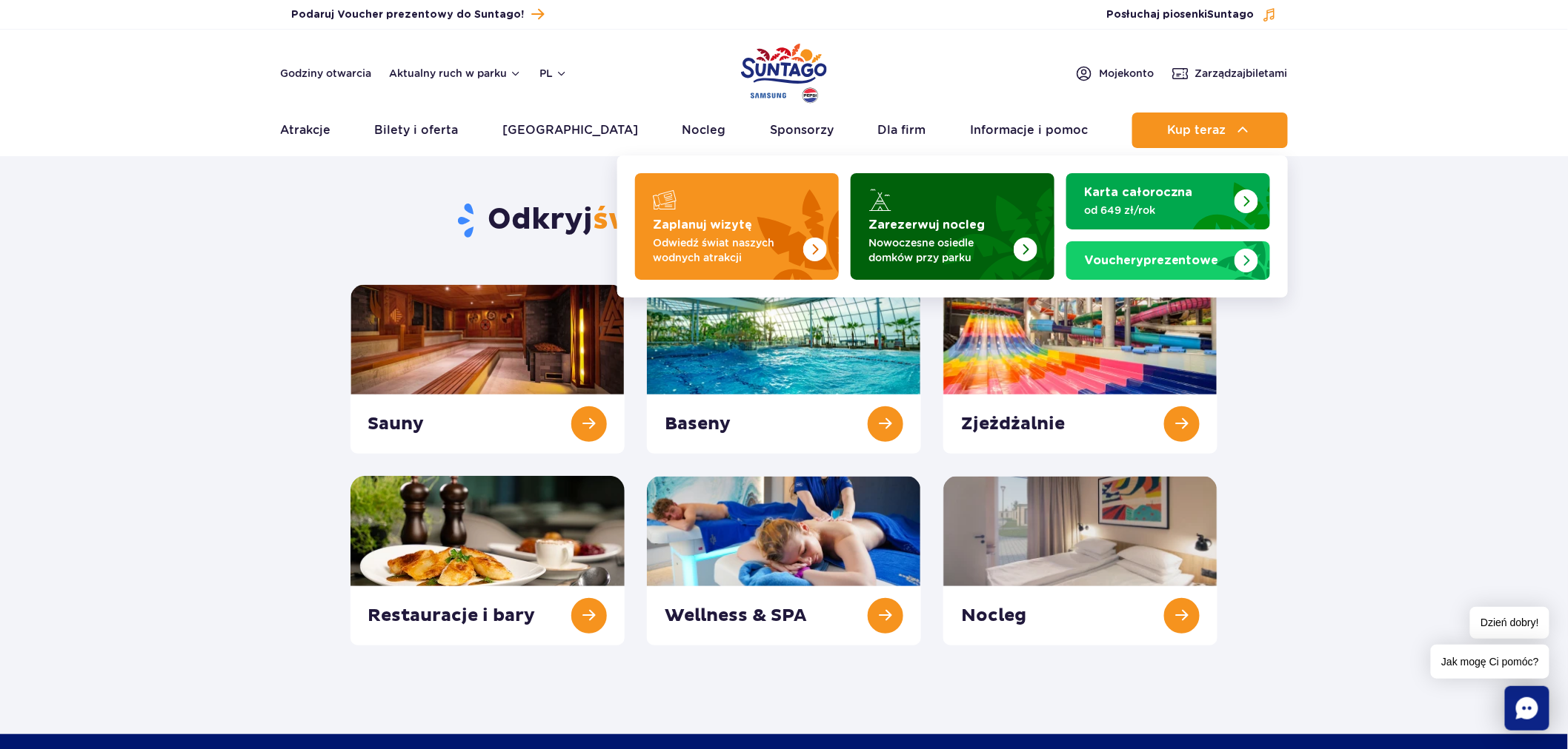
click at [922, 223] on strong "Zarezerwuj nocleg" at bounding box center [926, 225] width 116 height 12
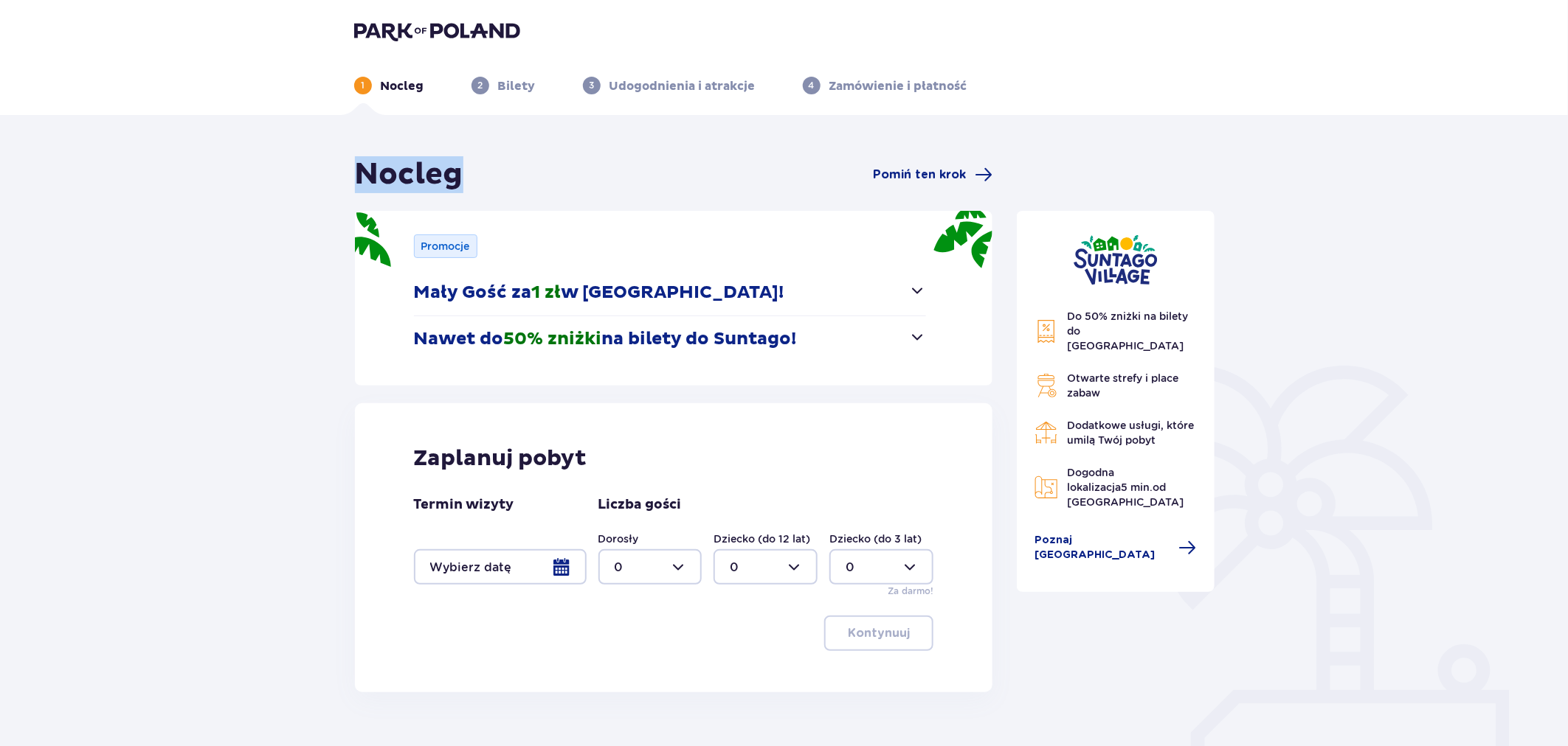
drag, startPoint x: 483, startPoint y: 175, endPoint x: 275, endPoint y: 155, distance: 209.0
click at [268, 155] on div "Nocleg Pomiń ten krok Promocje Mały Gość za 1 zł w Suntago Village! Noc za złot…" at bounding box center [784, 487] width 1568 height 746
click at [776, 189] on div "Nocleg Pomiń ten krok" at bounding box center [674, 175] width 638 height 37
click at [438, 461] on p "Zaplanuj pobyt" at bounding box center [501, 459] width 174 height 28
drag, startPoint x: 438, startPoint y: 461, endPoint x: 627, endPoint y: 500, distance: 193.0
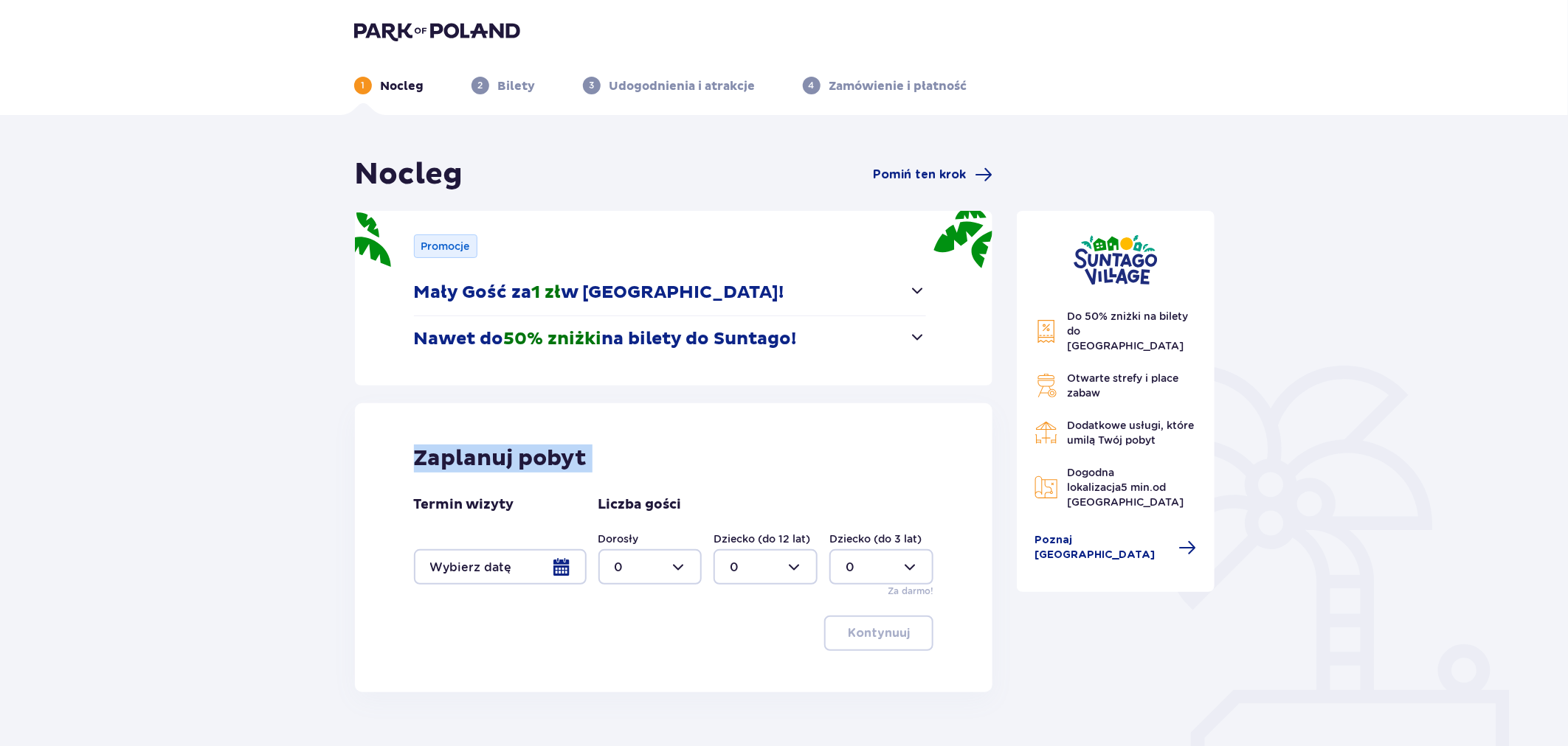
click at [609, 466] on div "Zaplanuj pobyt" at bounding box center [674, 459] width 521 height 28
click at [714, 503] on div "Liczba gości Dorosły 0 Dziecko (do 12 lat) 0 Dziecko (do 3 lat) 0 Za darmo!" at bounding box center [766, 547] width 336 height 102
click at [512, 554] on div at bounding box center [500, 568] width 173 height 36
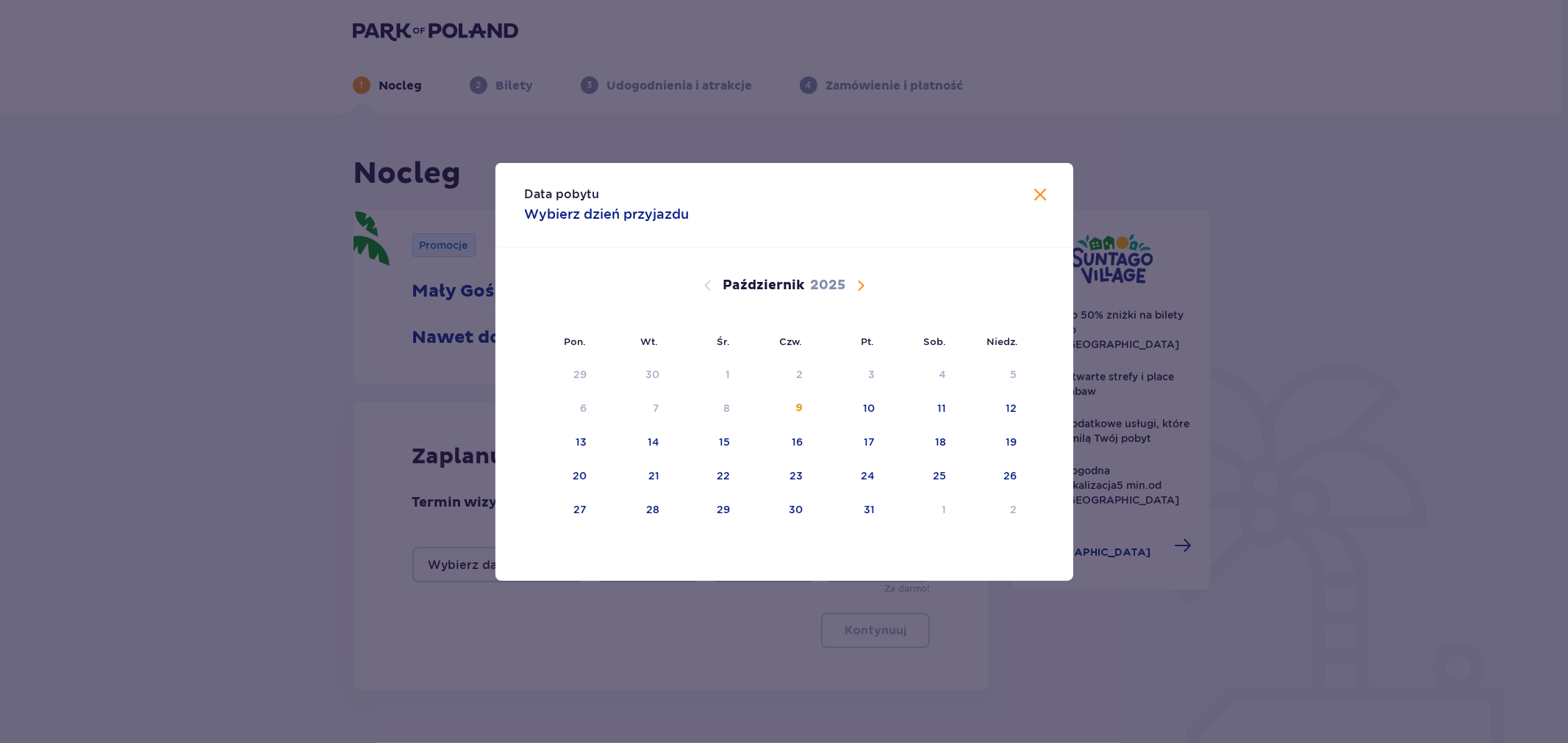
click at [946, 266] on div "Październik 2025" at bounding box center [784, 303] width 486 height 111
click at [860, 290] on span "Następny miesiąc" at bounding box center [860, 285] width 18 height 18
click at [861, 290] on span "Następny miesiąc" at bounding box center [860, 285] width 18 height 18
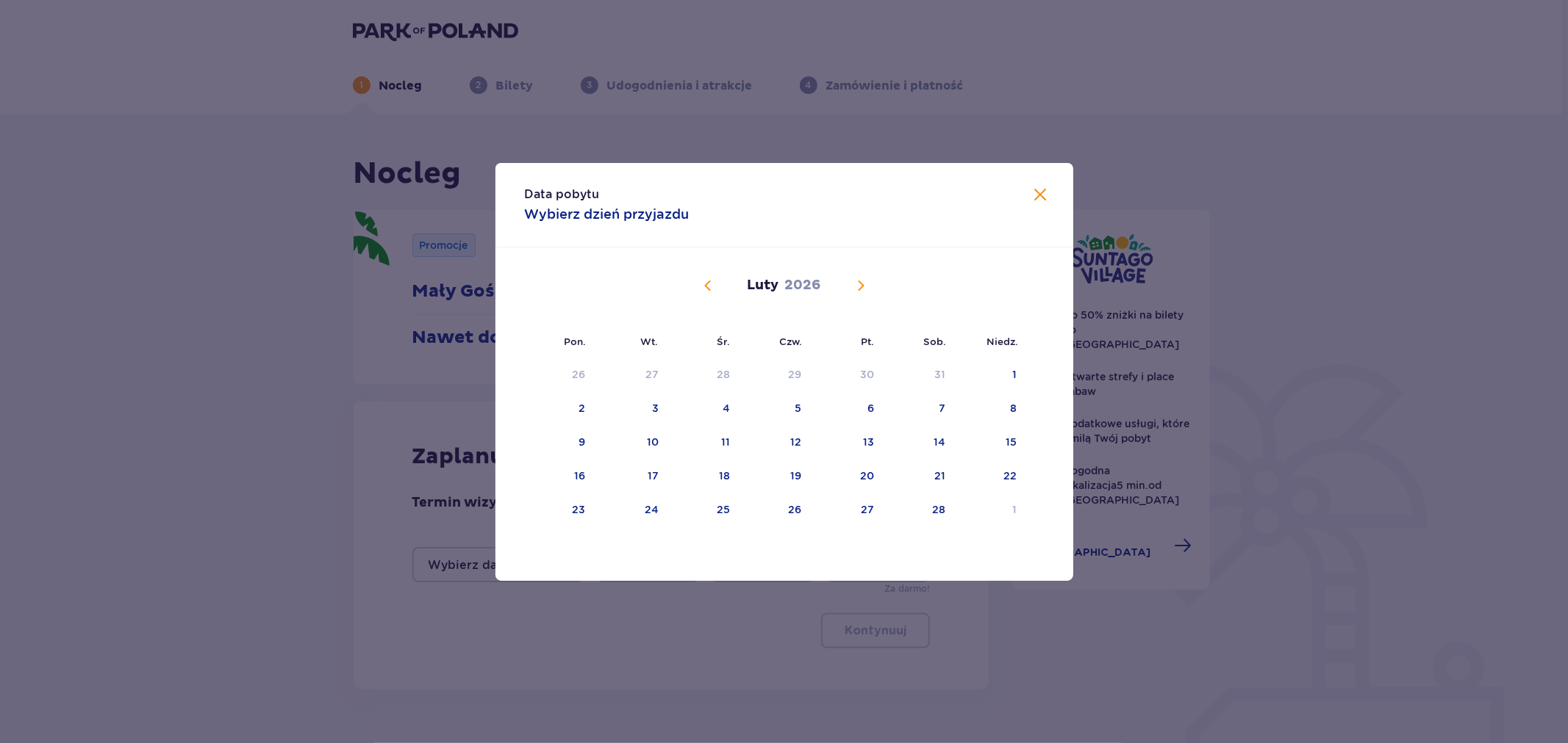
click at [703, 289] on span "Poprzedni miesiąc" at bounding box center [708, 285] width 18 height 18
click at [935, 382] on div "6" at bounding box center [920, 376] width 73 height 32
click at [982, 373] on div "7" at bounding box center [991, 376] width 71 height 32
type input "06.12.25 - 07.12.25"
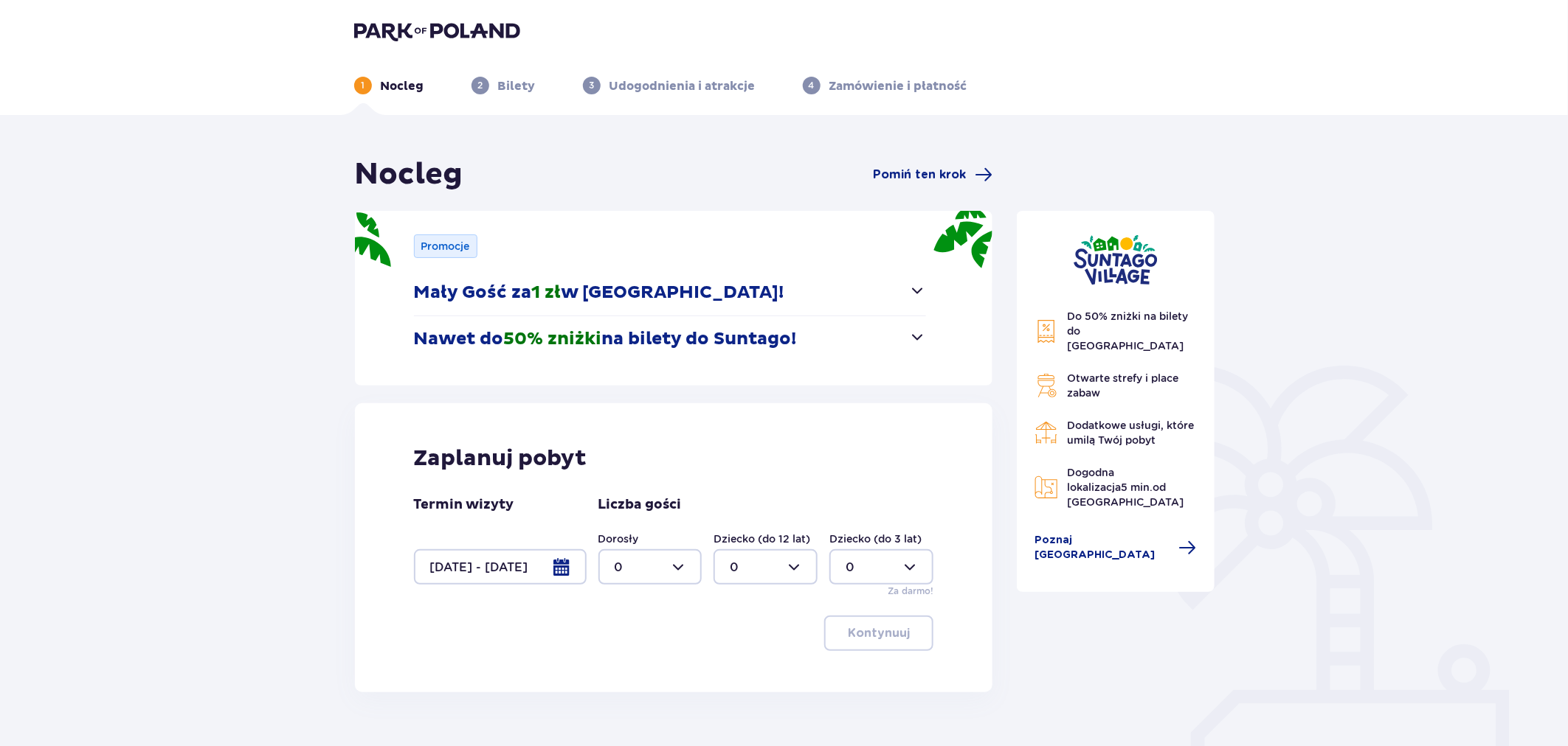
click at [677, 551] on div at bounding box center [650, 568] width 104 height 36
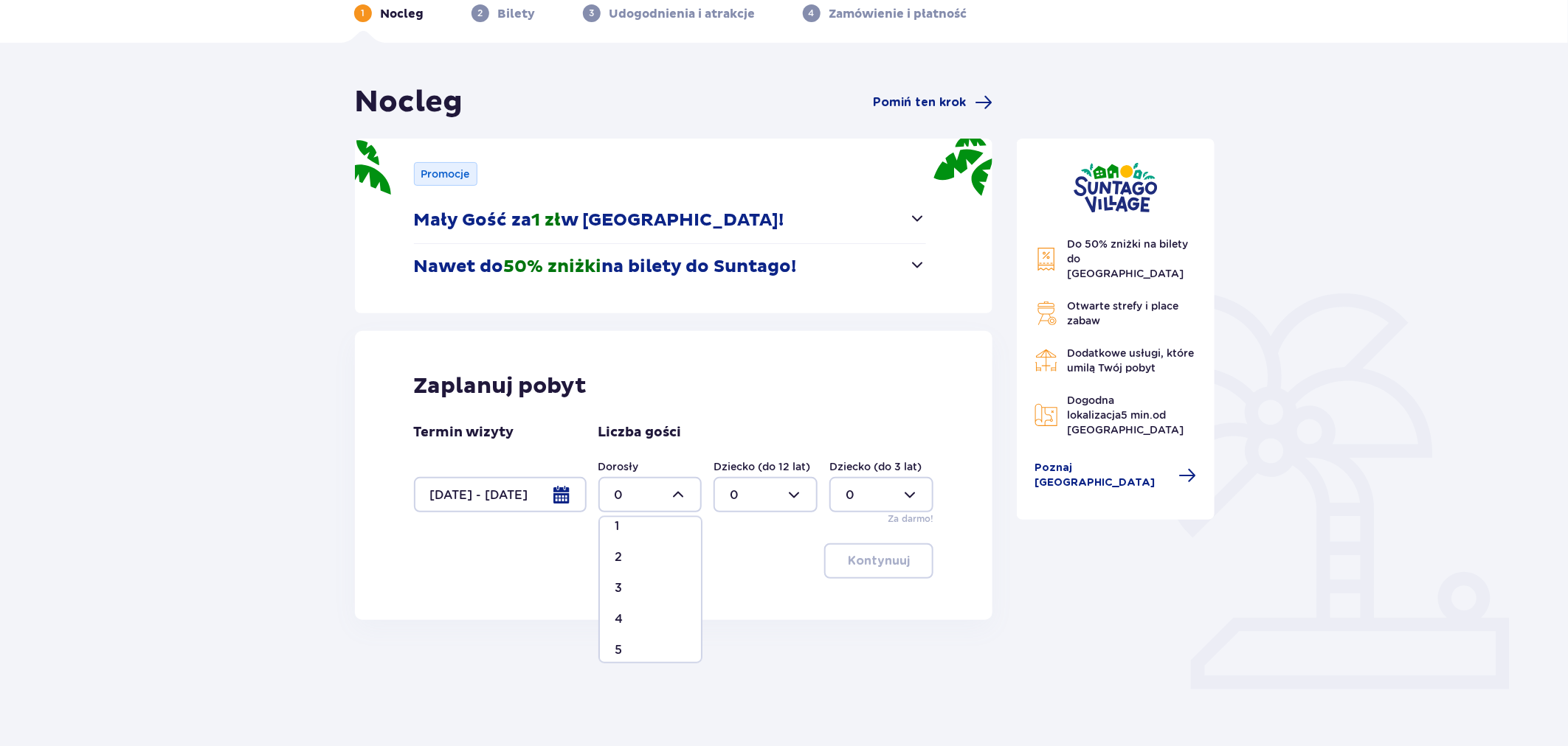
scroll to position [81, 0]
drag, startPoint x: 643, startPoint y: 583, endPoint x: 707, endPoint y: 554, distance: 70.3
click at [643, 581] on div "4" at bounding box center [650, 583] width 72 height 16
type input "4"
click at [854, 563] on p "Kontynuuj" at bounding box center [878, 562] width 62 height 16
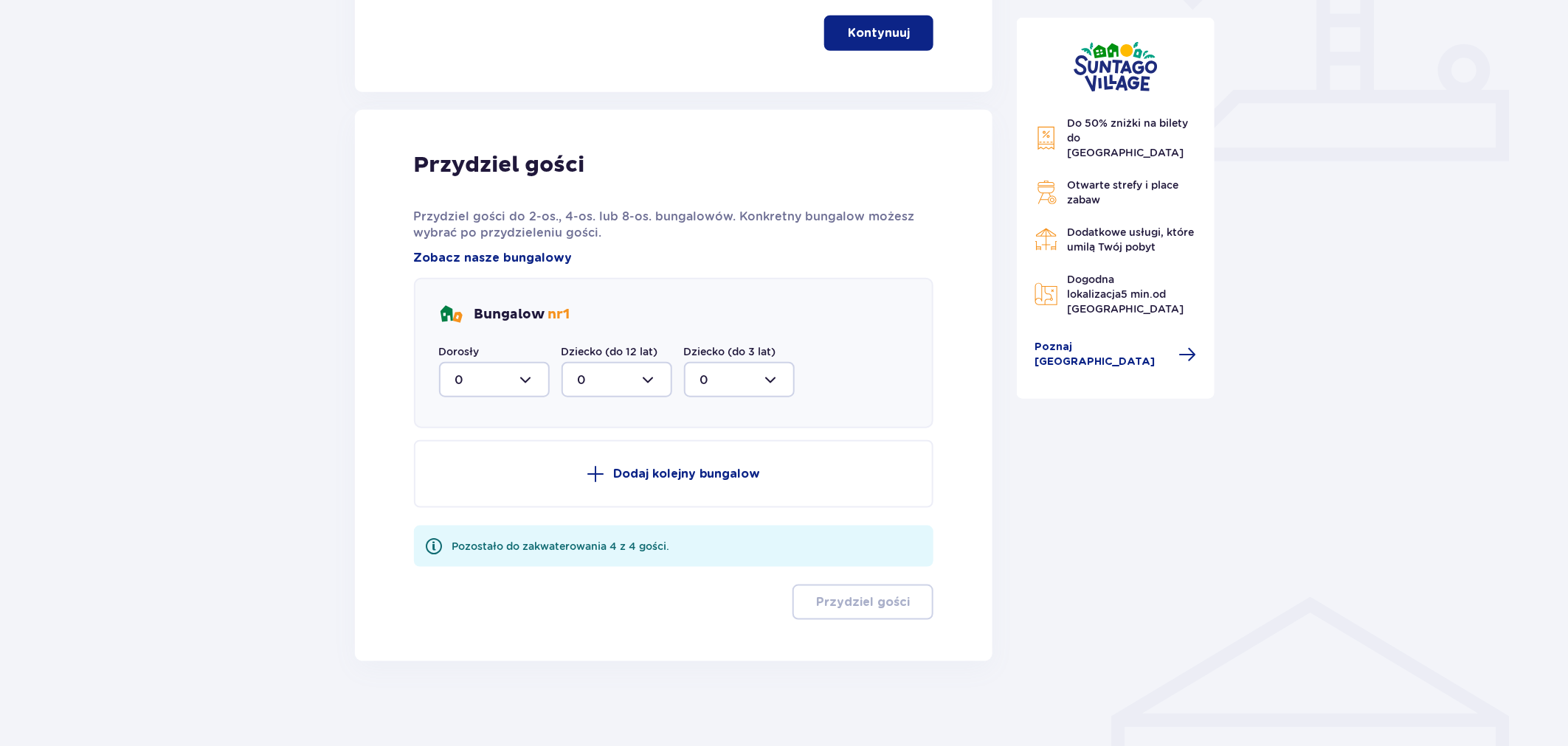
scroll to position [601, 0]
drag, startPoint x: 516, startPoint y: 377, endPoint x: 514, endPoint y: 391, distance: 14.1
click at [515, 377] on div at bounding box center [495, 380] width 111 height 36
click at [498, 536] on span "4" at bounding box center [495, 548] width 108 height 31
type input "4"
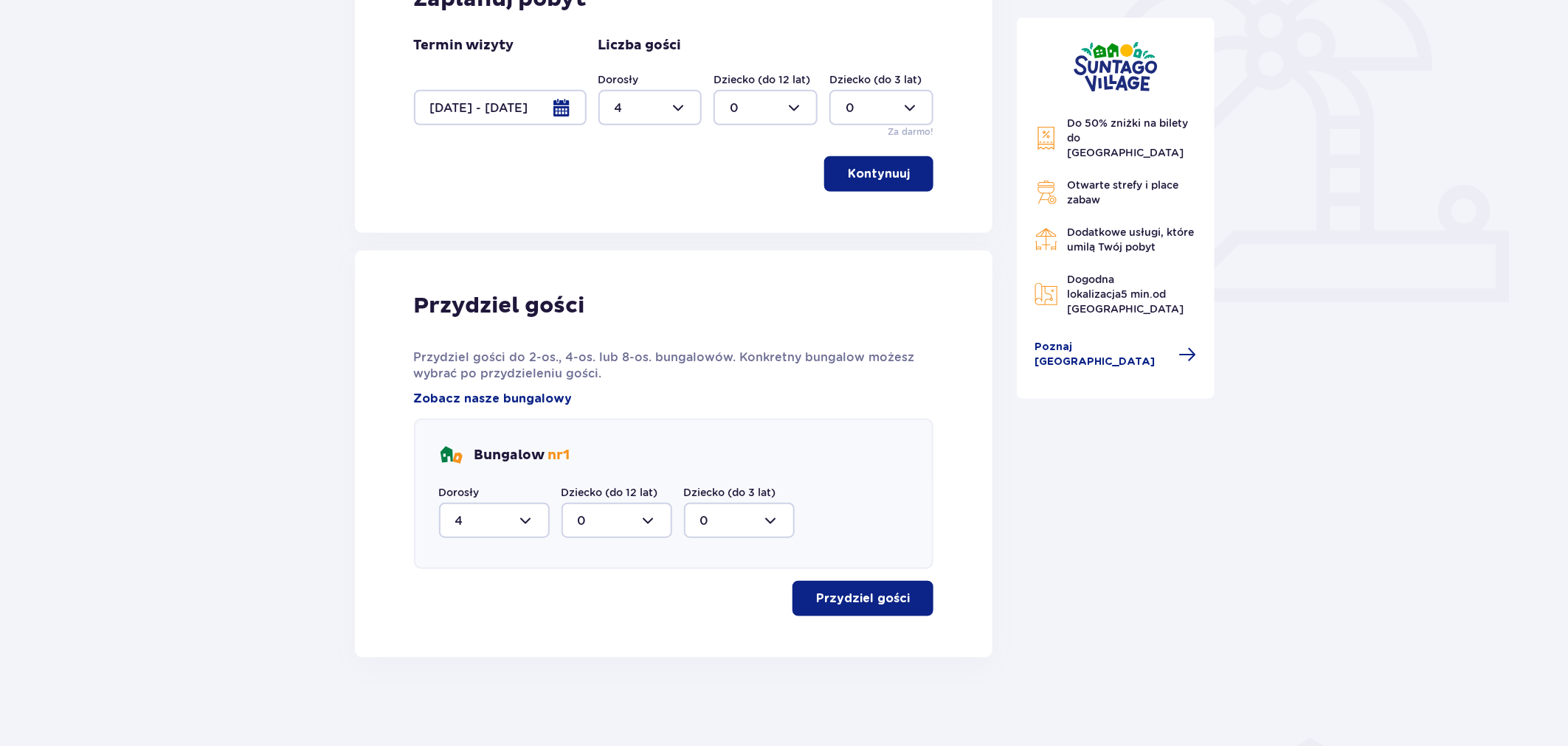
scroll to position [458, 0]
drag, startPoint x: 836, startPoint y: 556, endPoint x: 866, endPoint y: 590, distance: 45.3
click at [846, 566] on div "Bungalow nr 1 Dorosły 4 Dziecko (do 12 lat) 0 Dziecko (do 3 lat) 0" at bounding box center [674, 495] width 521 height 150
click at [866, 590] on button "Przydziel gości" at bounding box center [862, 601] width 141 height 36
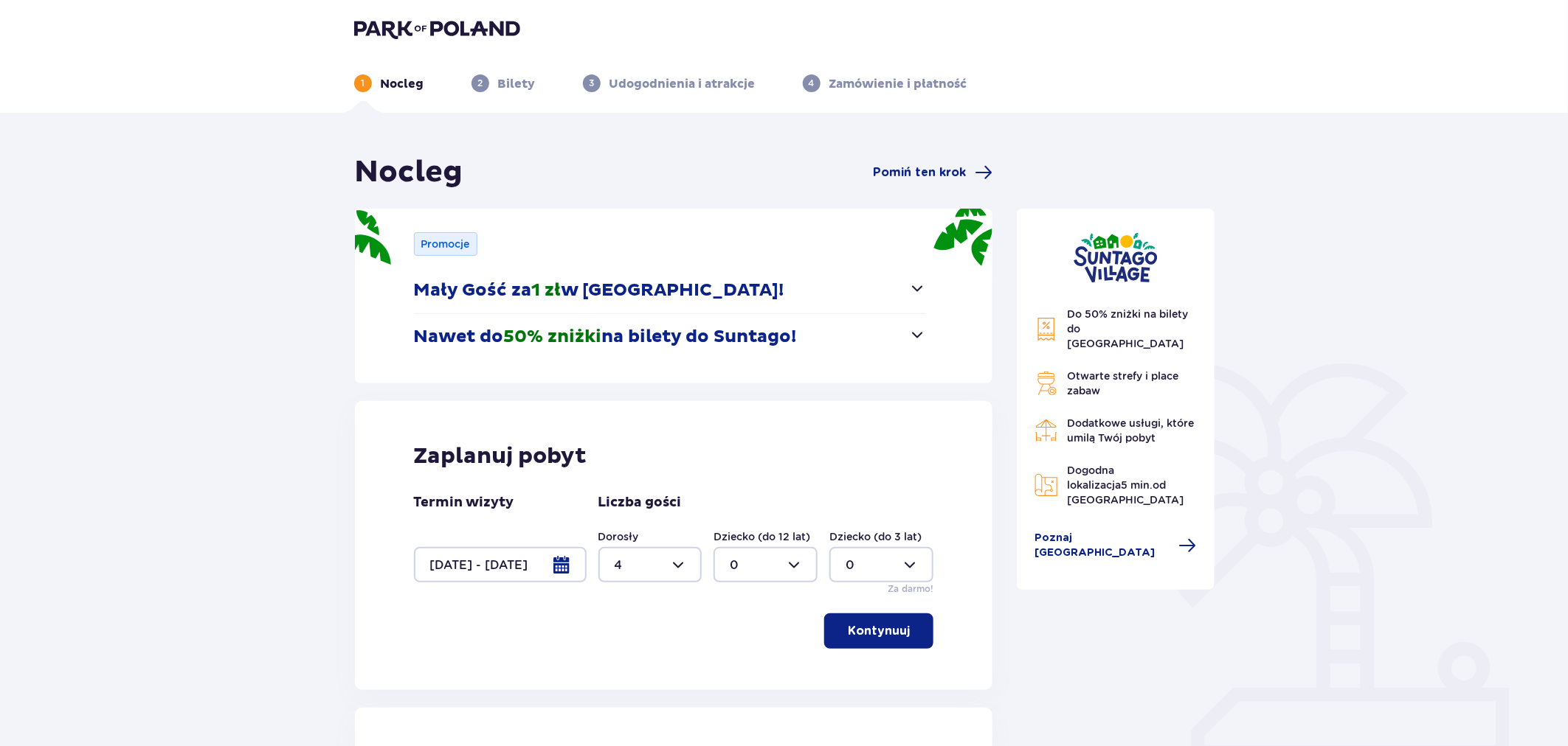
scroll to position [0, 0]
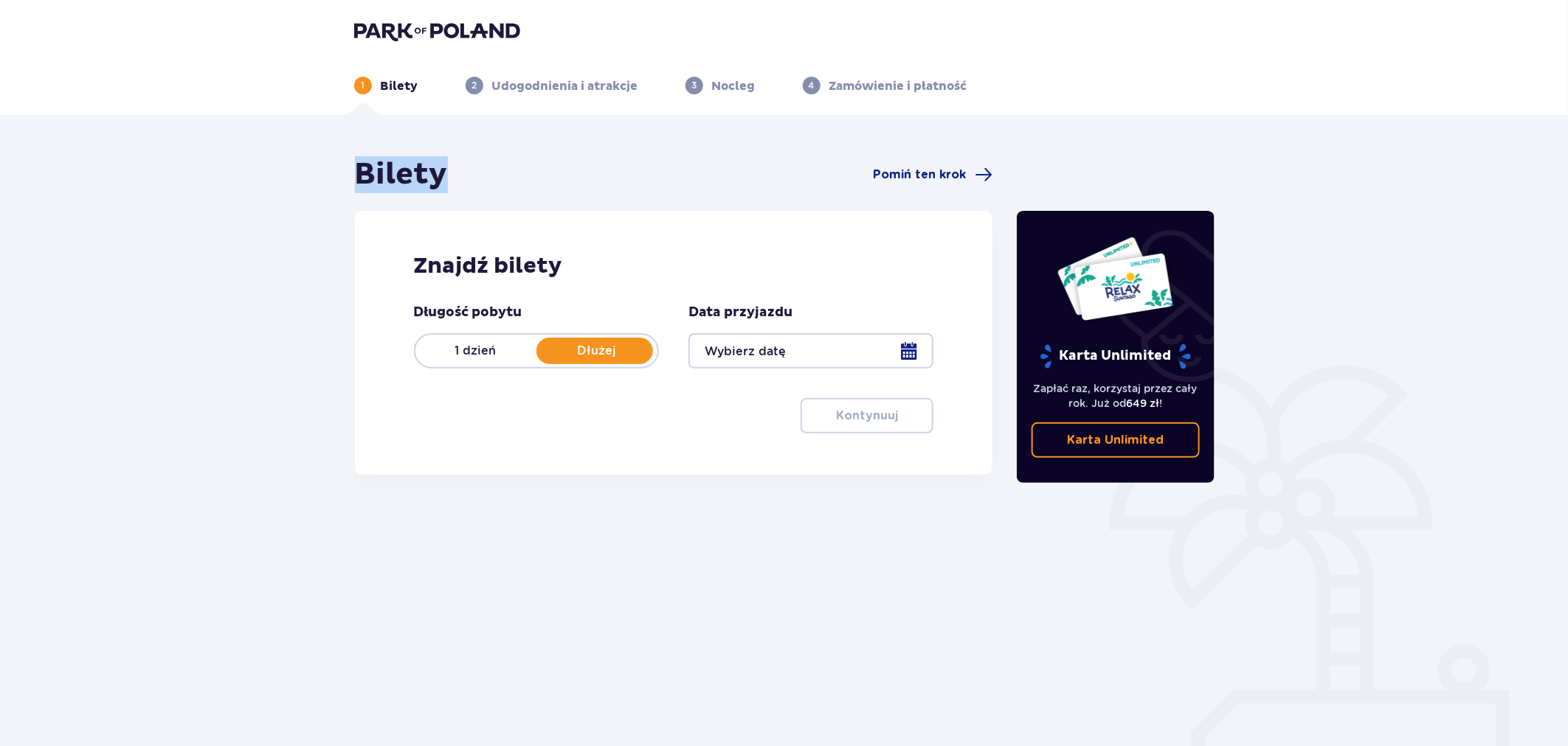
drag, startPoint x: 466, startPoint y: 187, endPoint x: 353, endPoint y: 182, distance: 113.1
click at [342, 182] on div "Bilety Pomiń ten krok Znajdź bilety Długość pobytu 1 dzień Dłużej Data przyjazd…" at bounding box center [674, 410] width 663 height 507
click at [418, 176] on h1 "Bilety" at bounding box center [401, 175] width 93 height 37
click at [352, 175] on div "Bilety Pomiń ten krok Znajdź bilety Długość pobytu 1 dzień Dłużej Data przyjazd…" at bounding box center [674, 325] width 662 height 337
drag, startPoint x: 352, startPoint y: 175, endPoint x: 414, endPoint y: 179, distance: 62.1
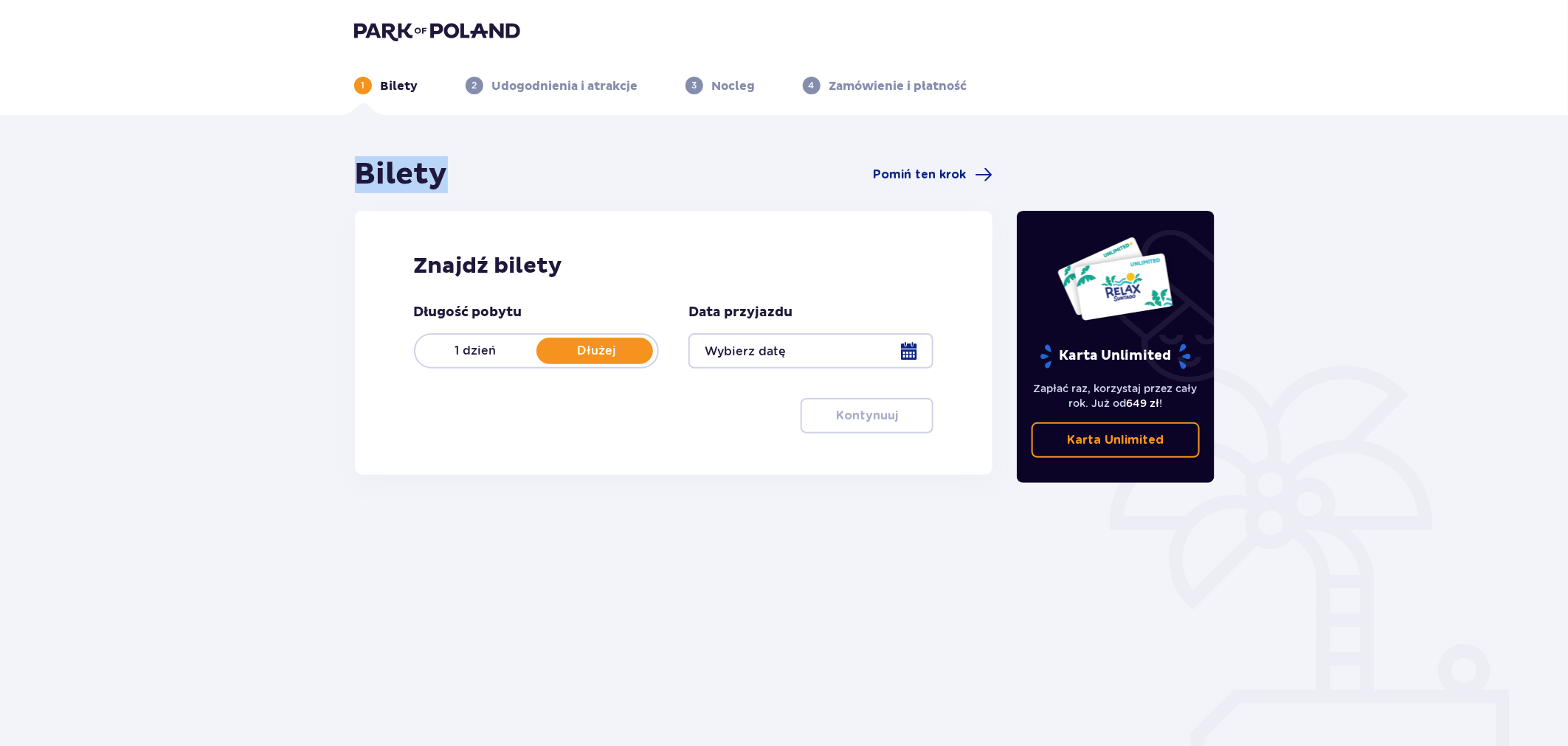
click at [414, 179] on div "Bilety Pomiń ten krok Znajdź bilety Długość pobytu 1 dzień Dłużej Data przyjazd…" at bounding box center [674, 325] width 662 height 337
click at [430, 179] on h1 "Bilety" at bounding box center [401, 175] width 93 height 37
click at [399, 179] on h1 "Bilety" at bounding box center [401, 175] width 93 height 37
click at [476, 182] on div "Bilety Pomiń ten krok" at bounding box center [674, 175] width 638 height 37
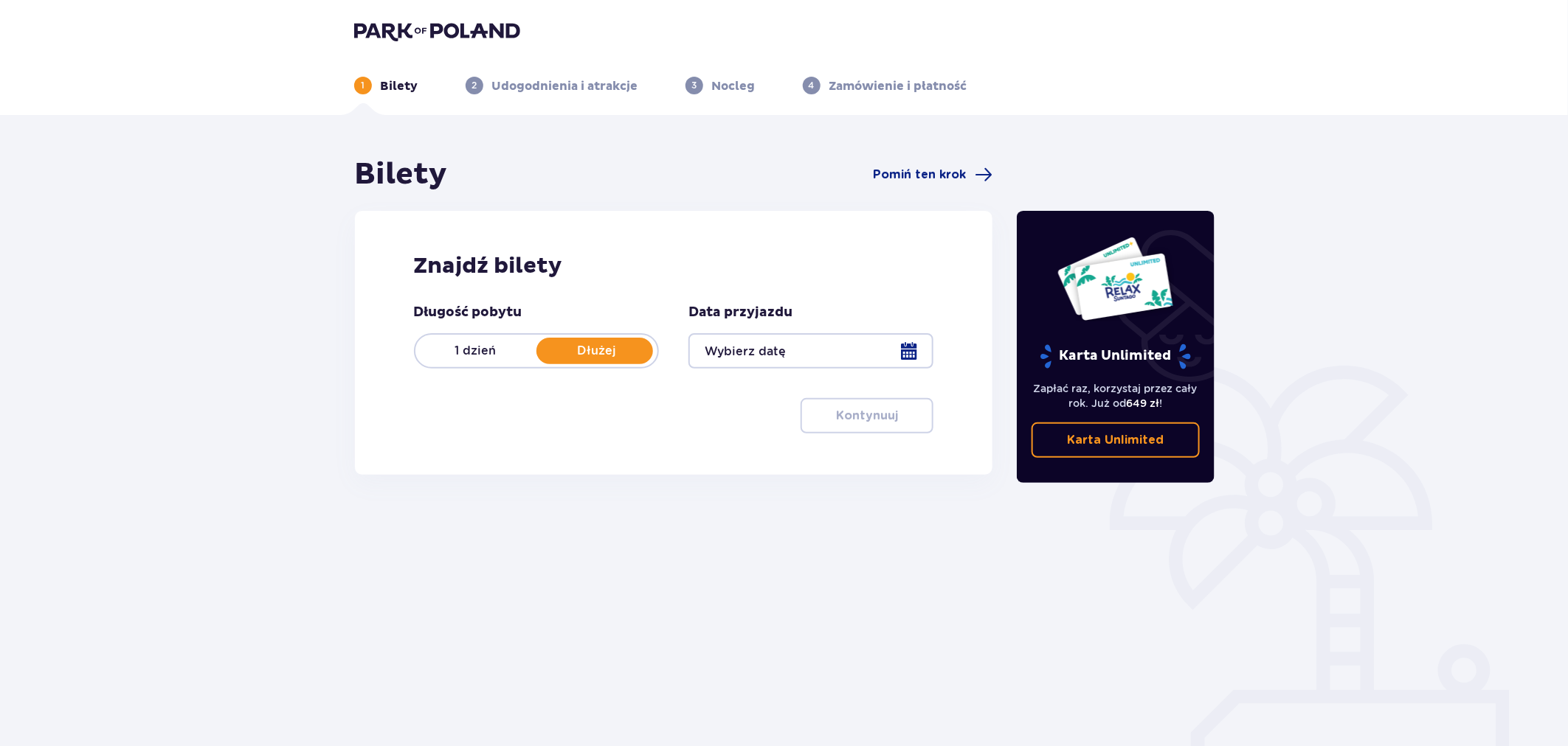
click at [521, 172] on div "Bilety Pomiń ten krok" at bounding box center [674, 175] width 638 height 37
click at [2, 459] on div "Bilety Pomiń ten krok Znajdź bilety Długość pobytu 1 dzień Dłużej Data przyjazd…" at bounding box center [784, 433] width 1568 height 637
